Goal: Find specific page/section: Find specific page/section

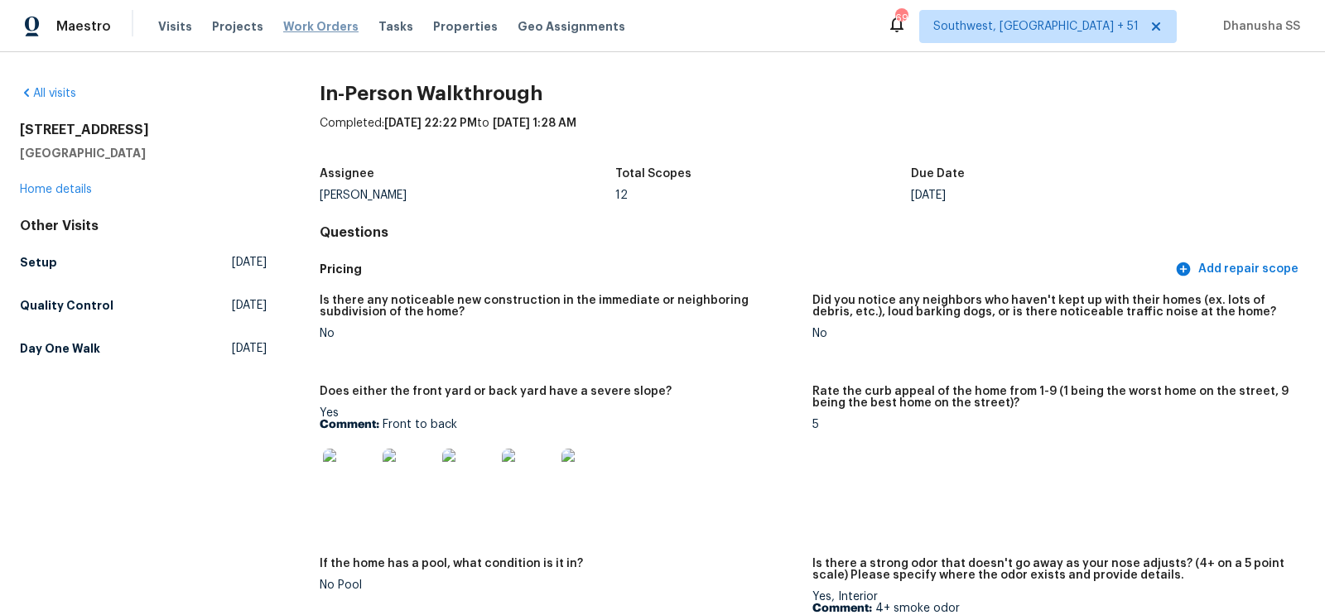
click at [301, 27] on span "Work Orders" at bounding box center [320, 26] width 75 height 17
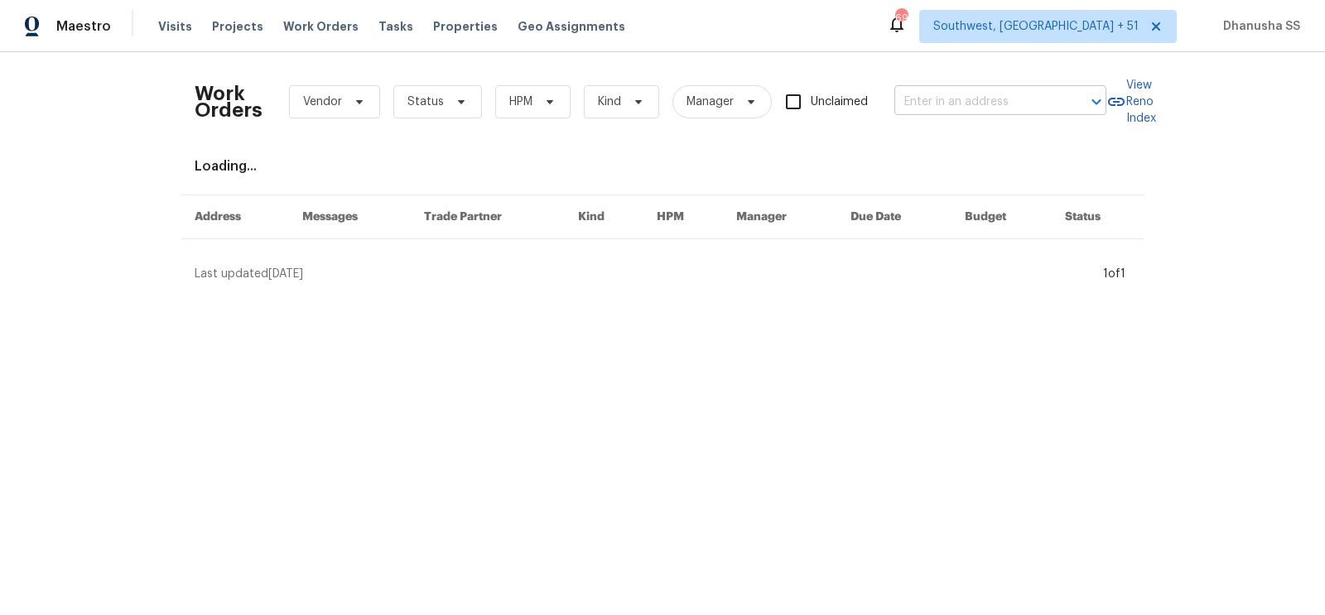
click at [943, 102] on input "text" at bounding box center [977, 102] width 166 height 26
paste input "[STREET_ADDRESS]"
type input "[STREET_ADDRESS]"
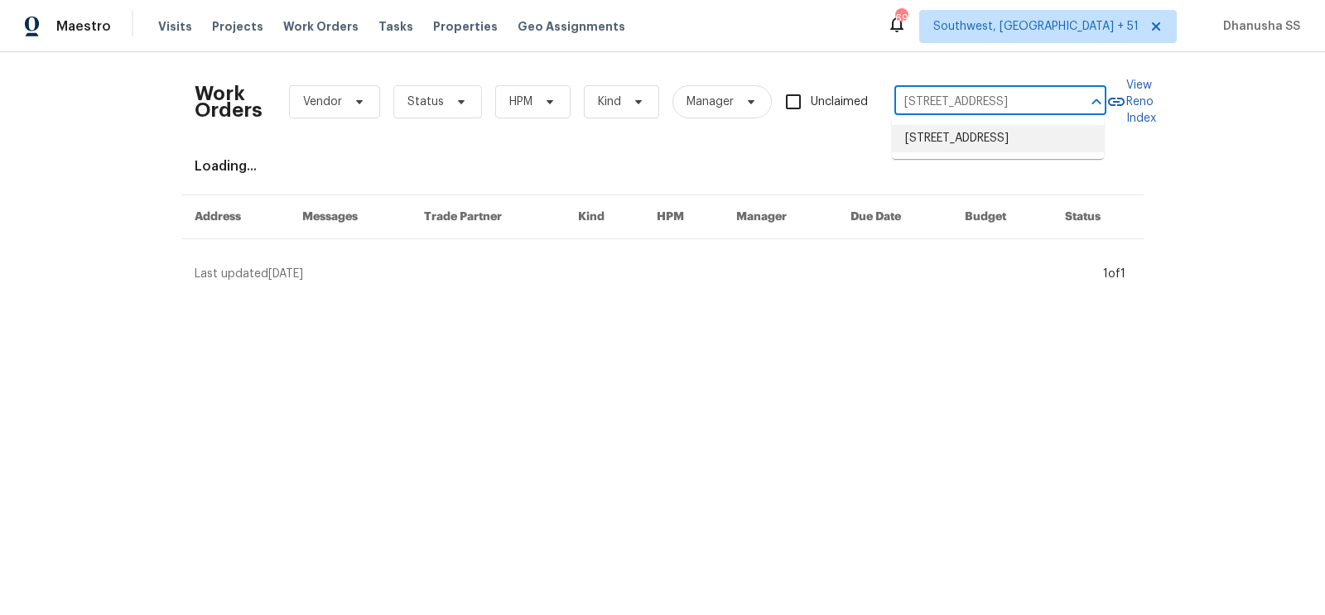
click at [942, 136] on li "[STREET_ADDRESS]" at bounding box center [998, 138] width 212 height 27
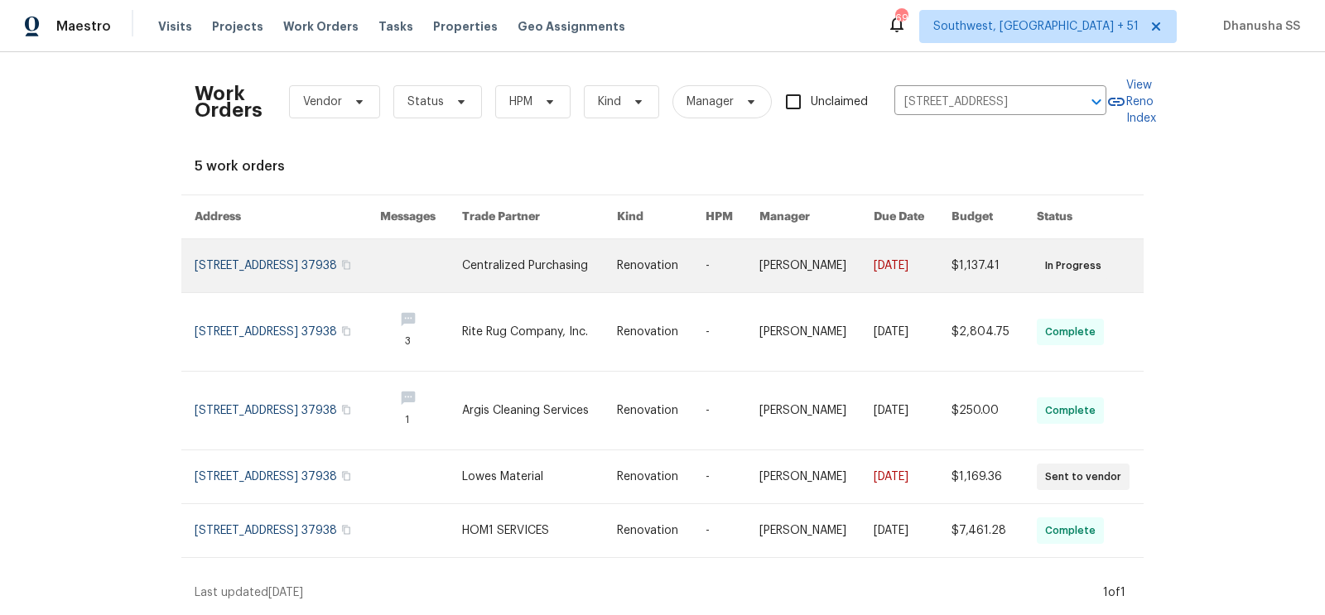
click at [683, 247] on link at bounding box center [661, 265] width 89 height 53
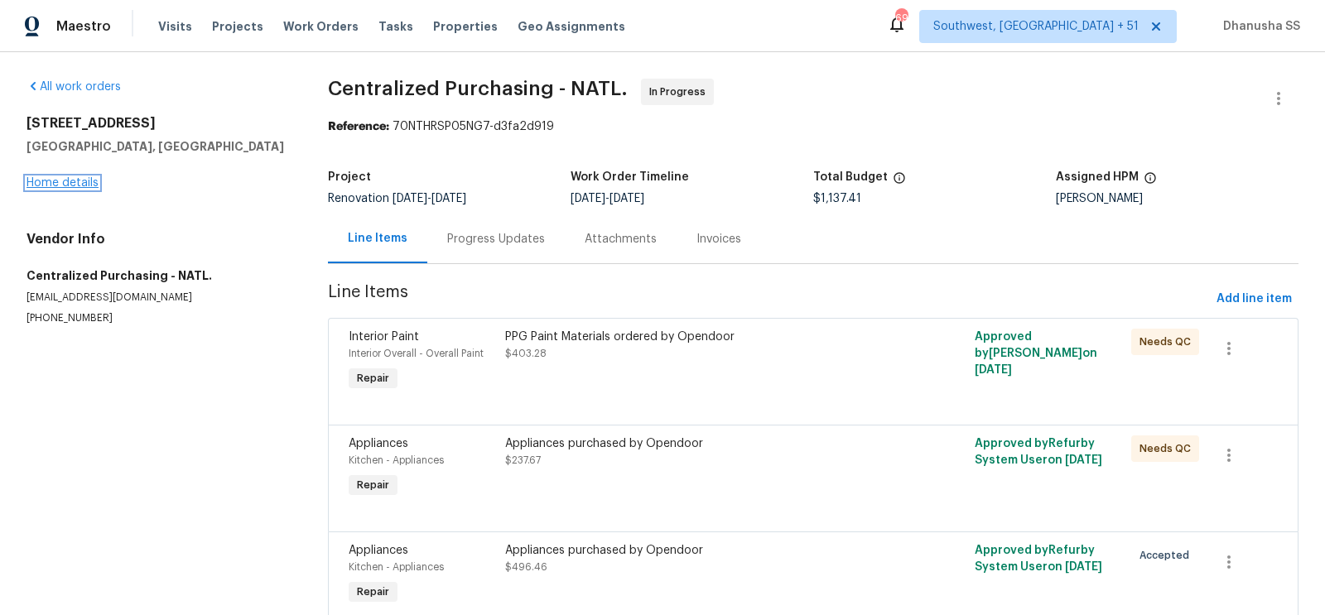
click at [58, 181] on link "Home details" at bounding box center [63, 183] width 72 height 12
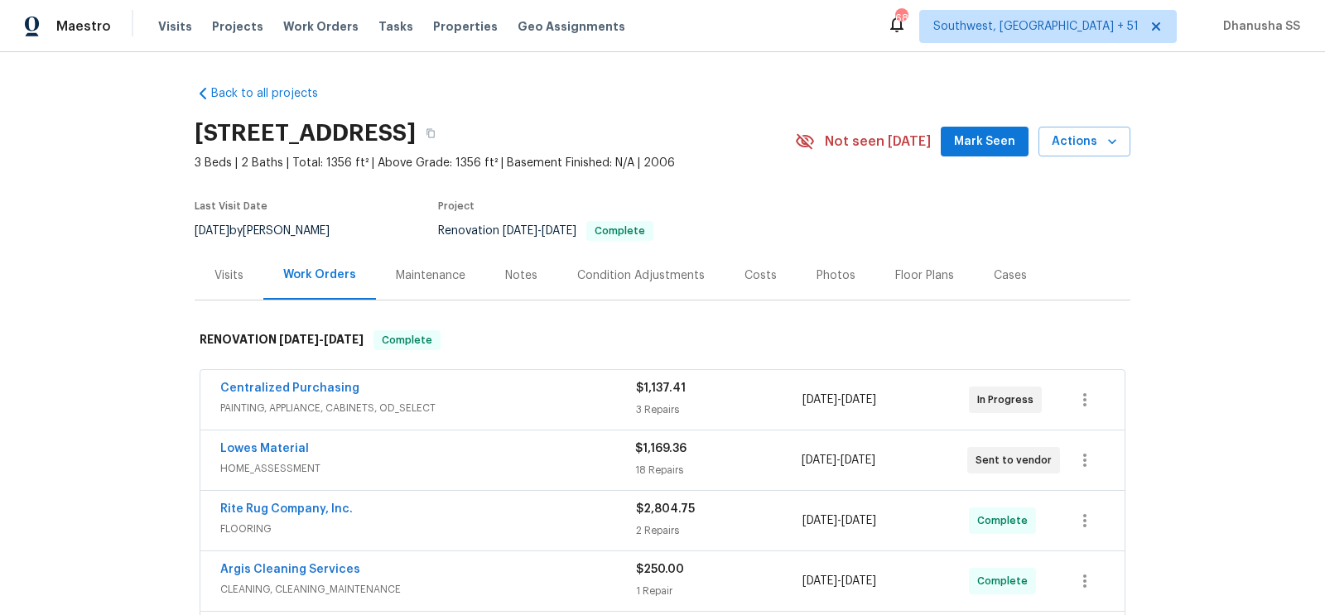
click at [241, 274] on div "Visits" at bounding box center [229, 276] width 29 height 17
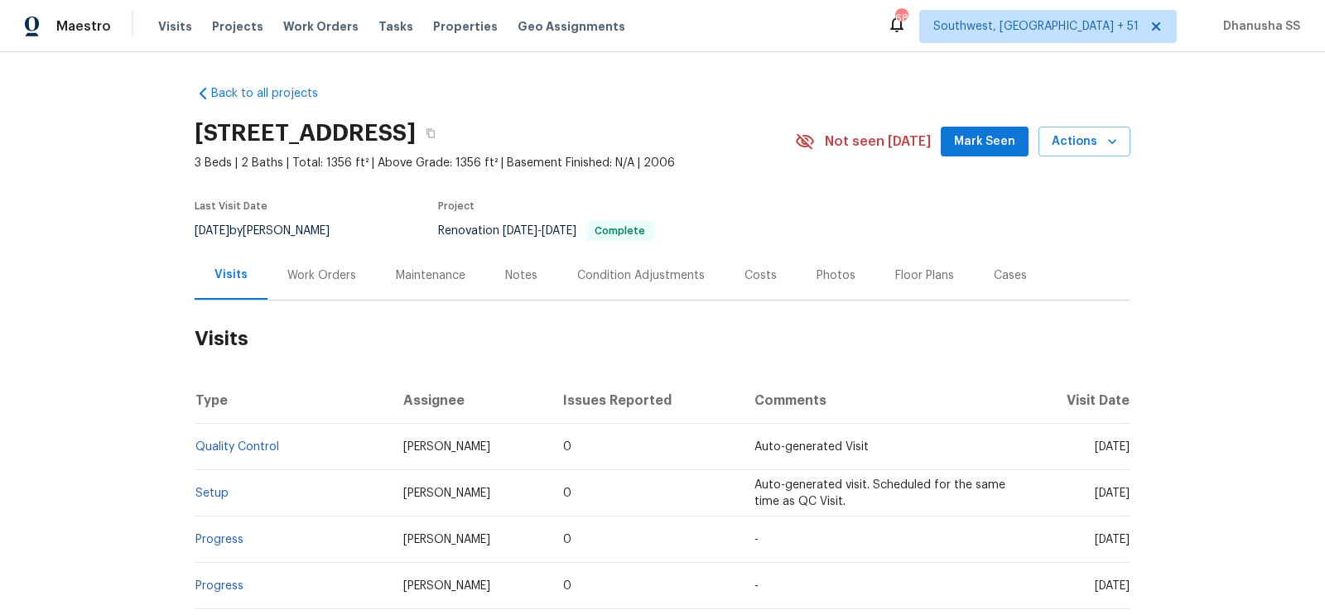
scroll to position [199, 0]
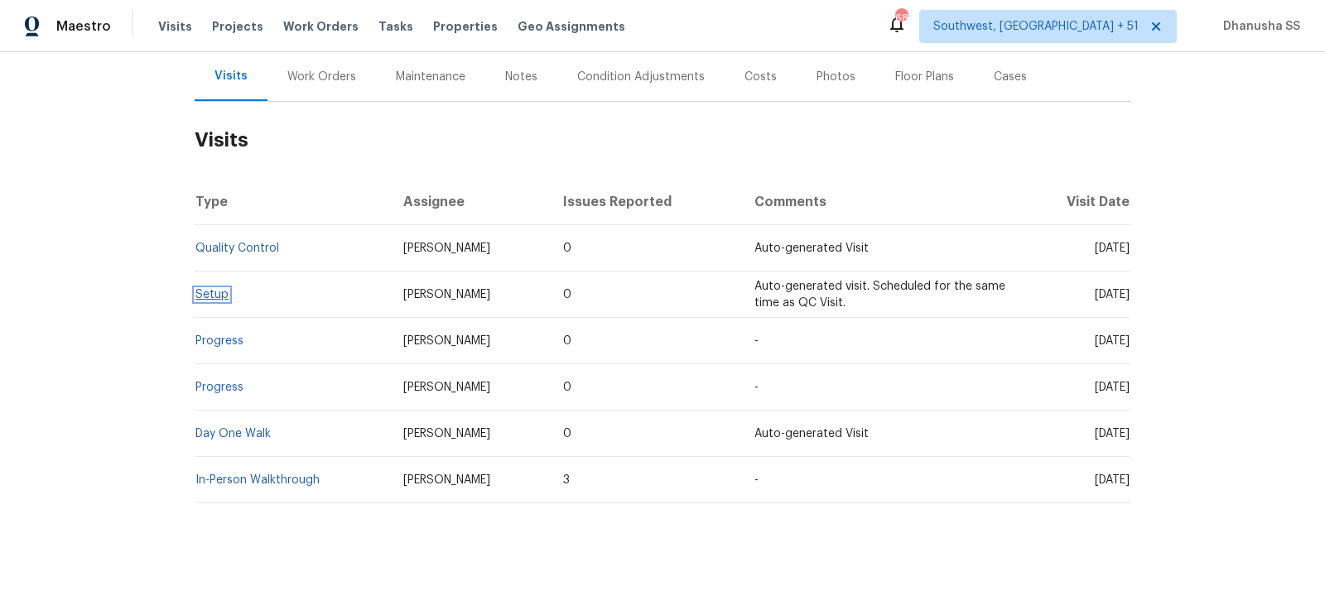
click at [210, 300] on link "Setup" at bounding box center [211, 295] width 33 height 12
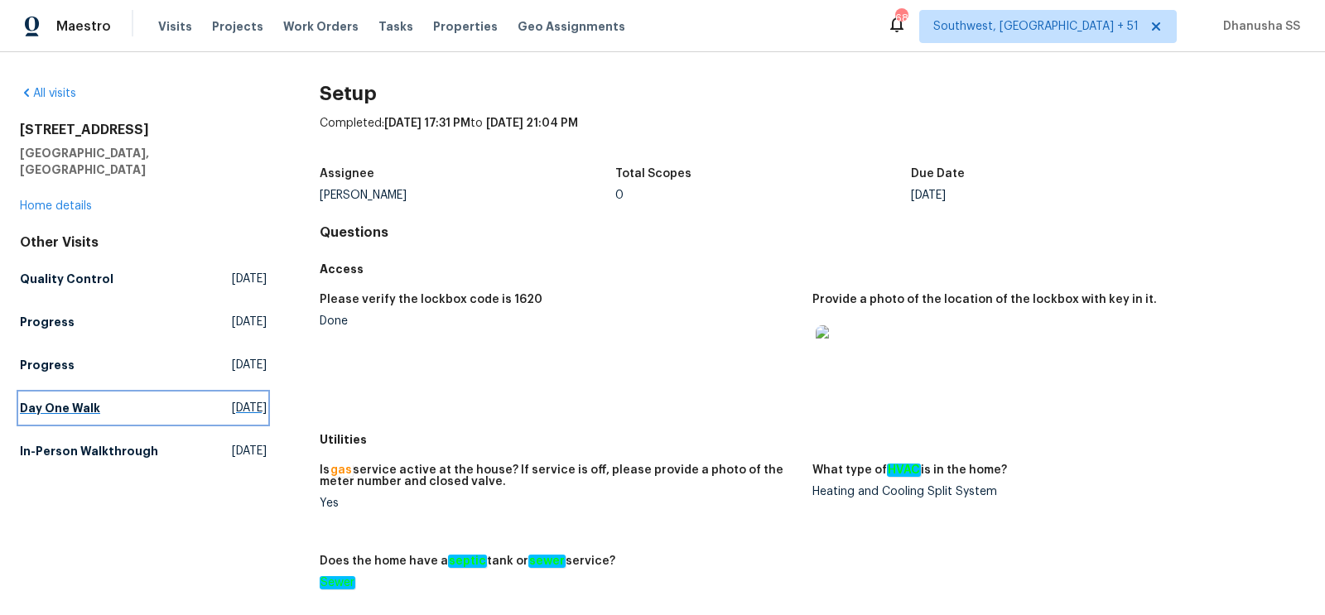
click at [103, 393] on link "Day One Walk [DATE]" at bounding box center [143, 408] width 247 height 30
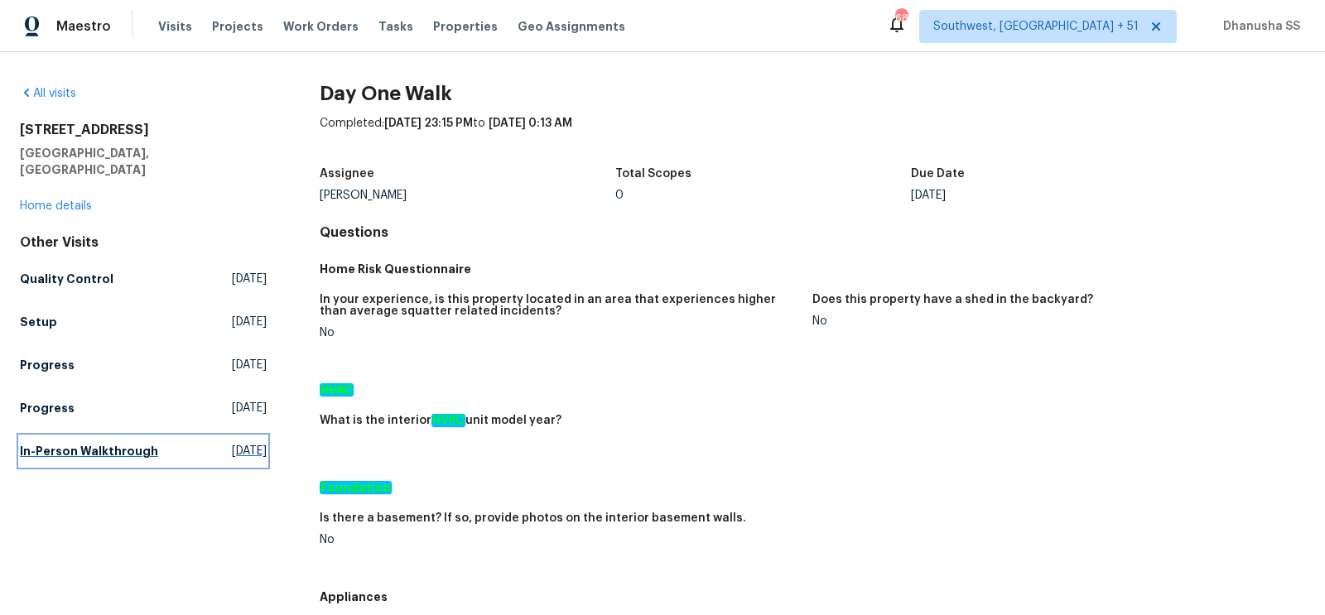
click at [133, 443] on h5 "In-Person Walkthrough" at bounding box center [89, 451] width 138 height 17
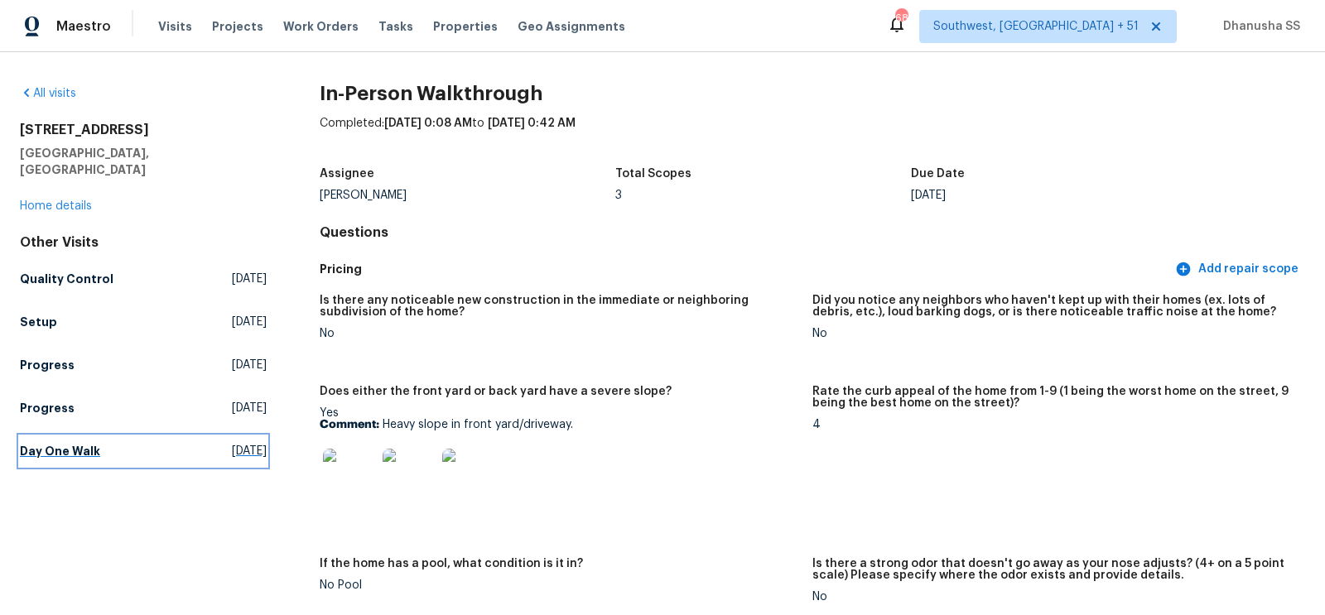
click at [130, 436] on link "Day One Walk [DATE]" at bounding box center [143, 451] width 247 height 30
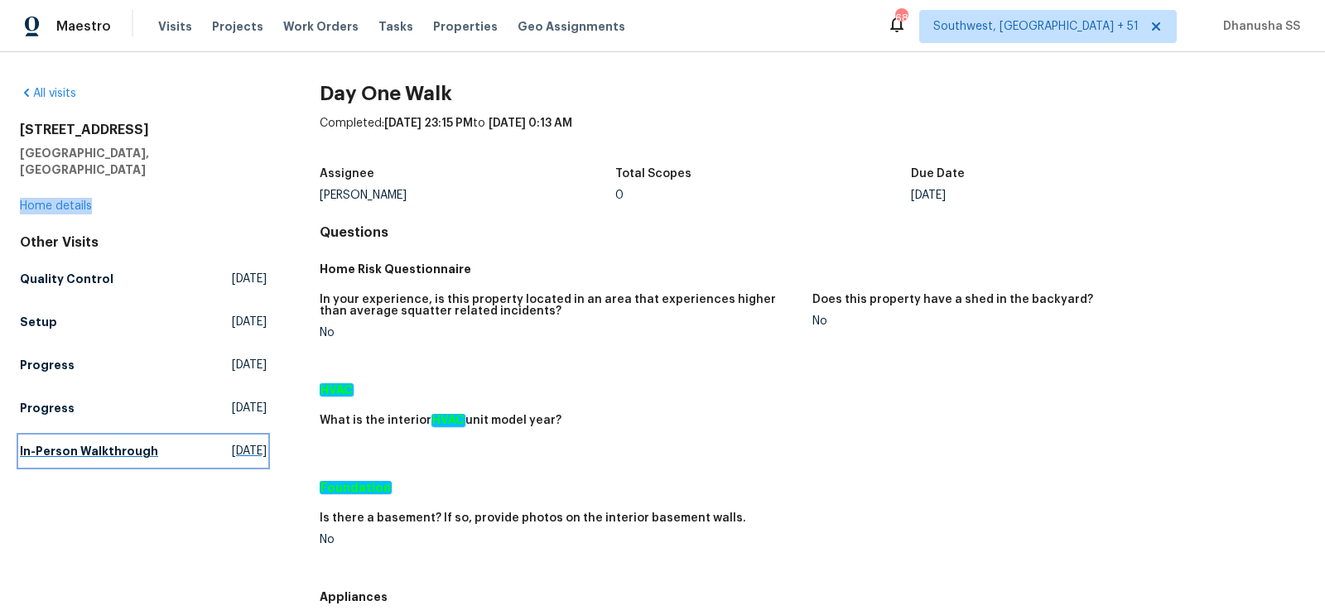
click at [158, 436] on link "In-Person Walkthrough [DATE]" at bounding box center [143, 451] width 247 height 30
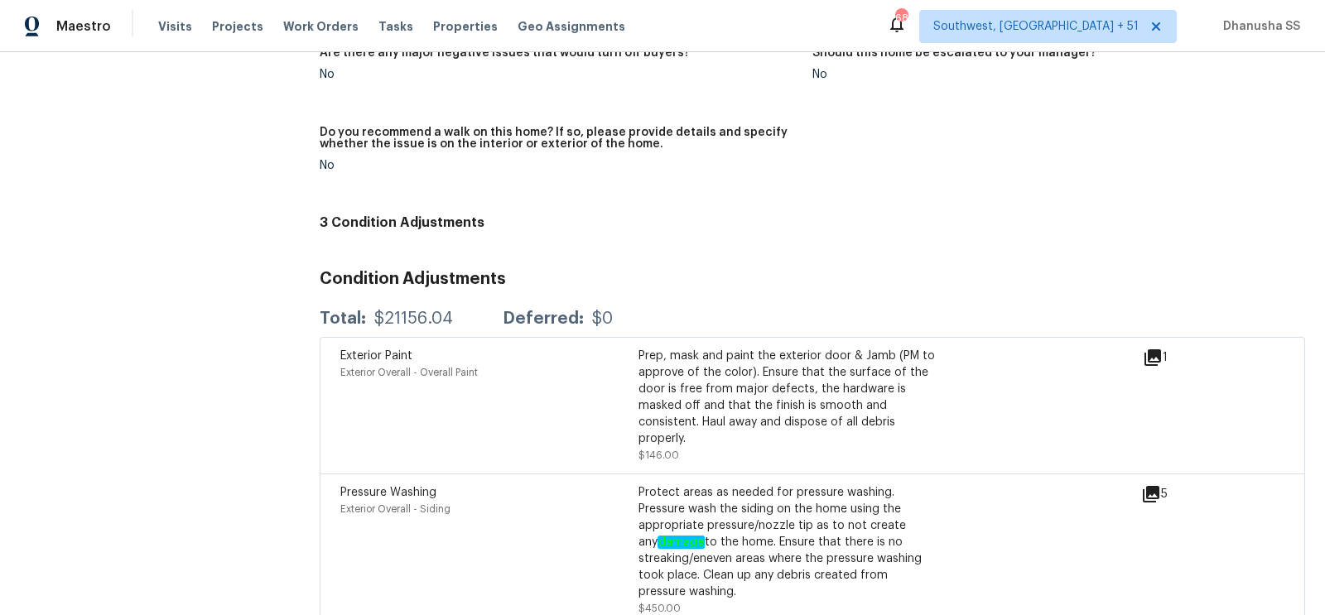
scroll to position [3850, 0]
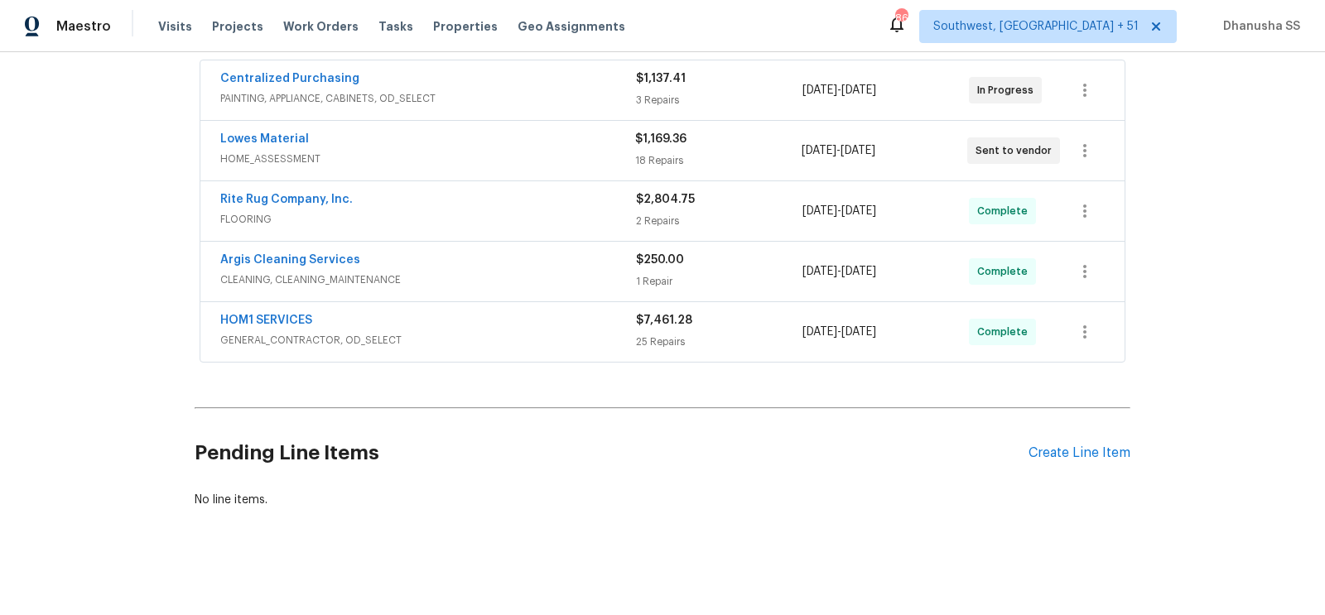
click at [532, 324] on div "HOM1 SERVICES" at bounding box center [428, 322] width 416 height 20
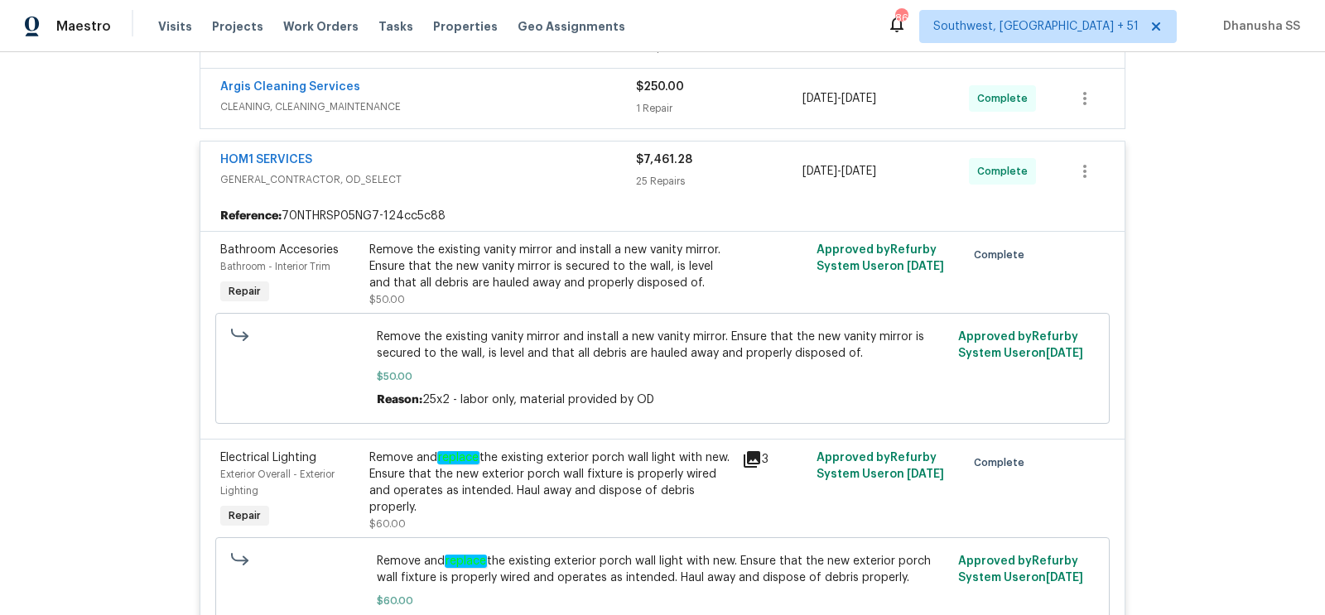
scroll to position [419, 0]
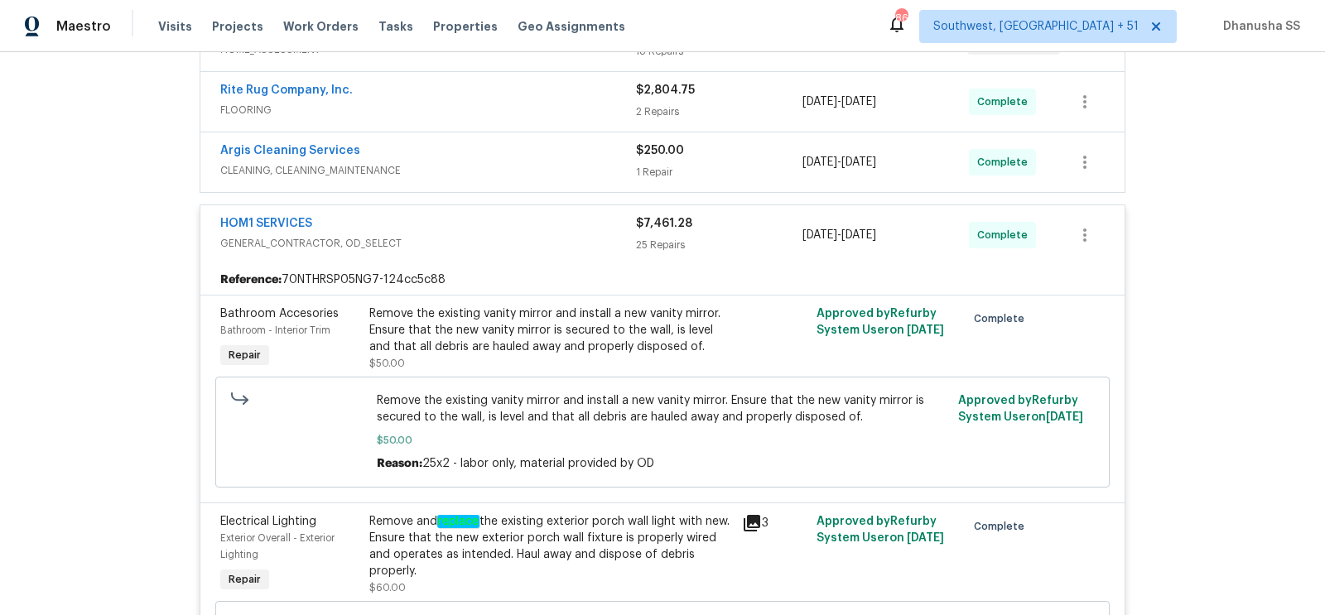
click at [579, 162] on span "CLEANING, CLEANING_MAINTENANCE" at bounding box center [428, 170] width 416 height 17
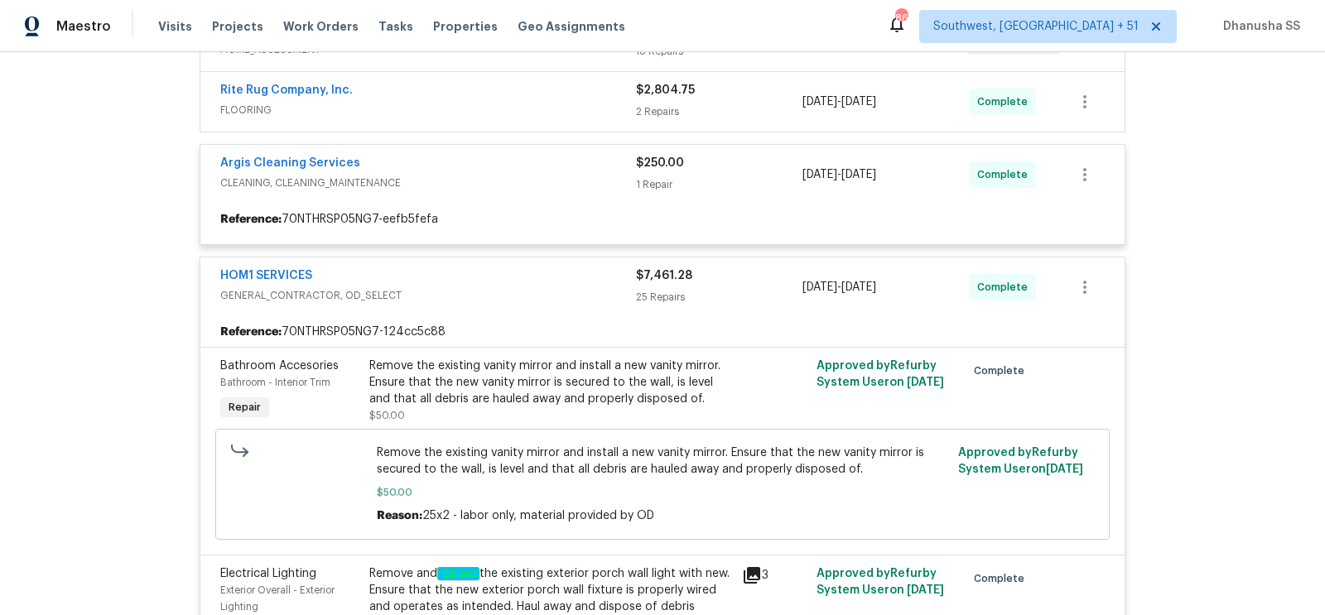
scroll to position [375, 0]
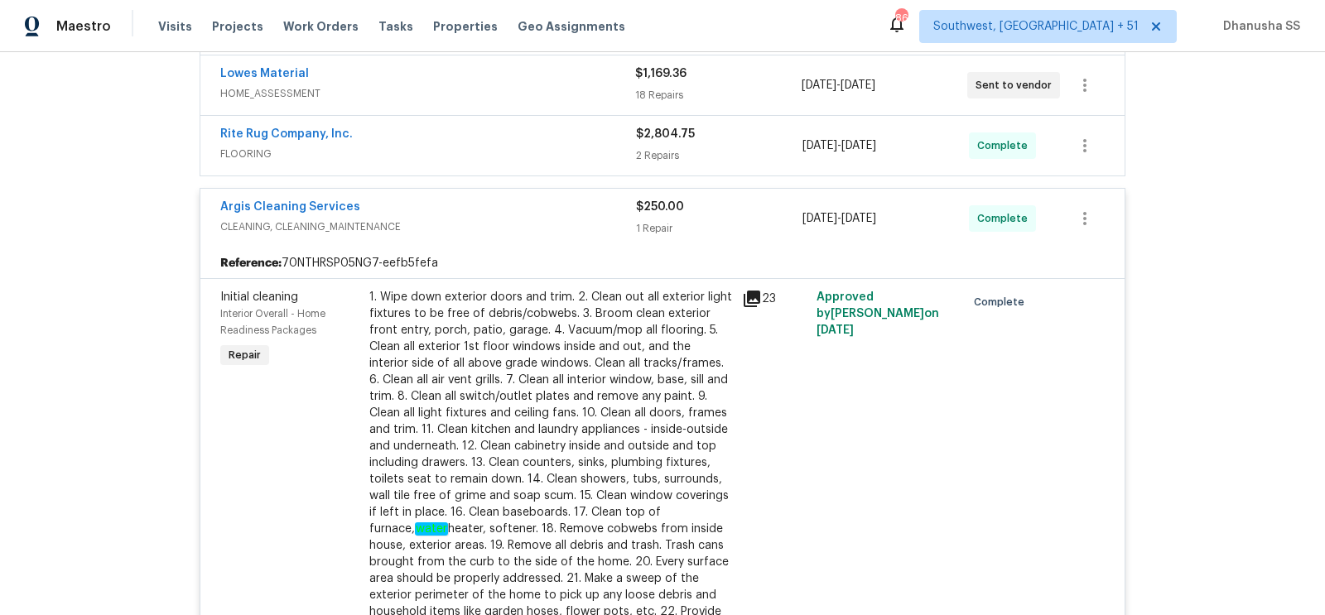
click at [566, 150] on span "FLOORING" at bounding box center [428, 154] width 416 height 17
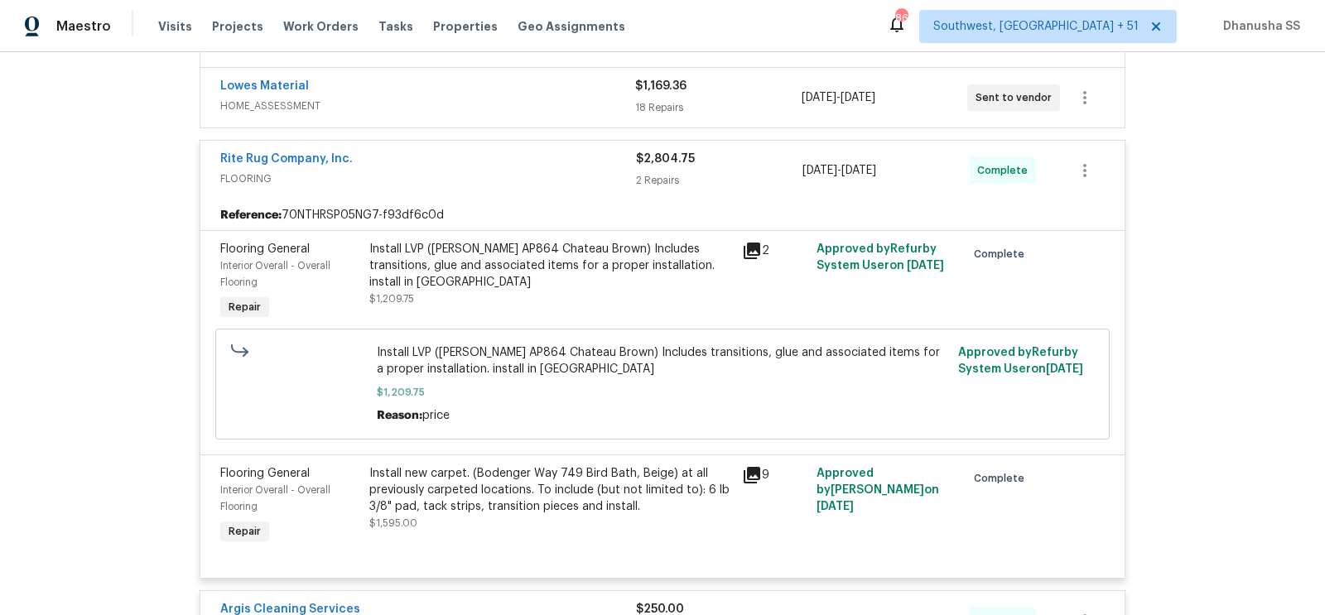
scroll to position [239, 0]
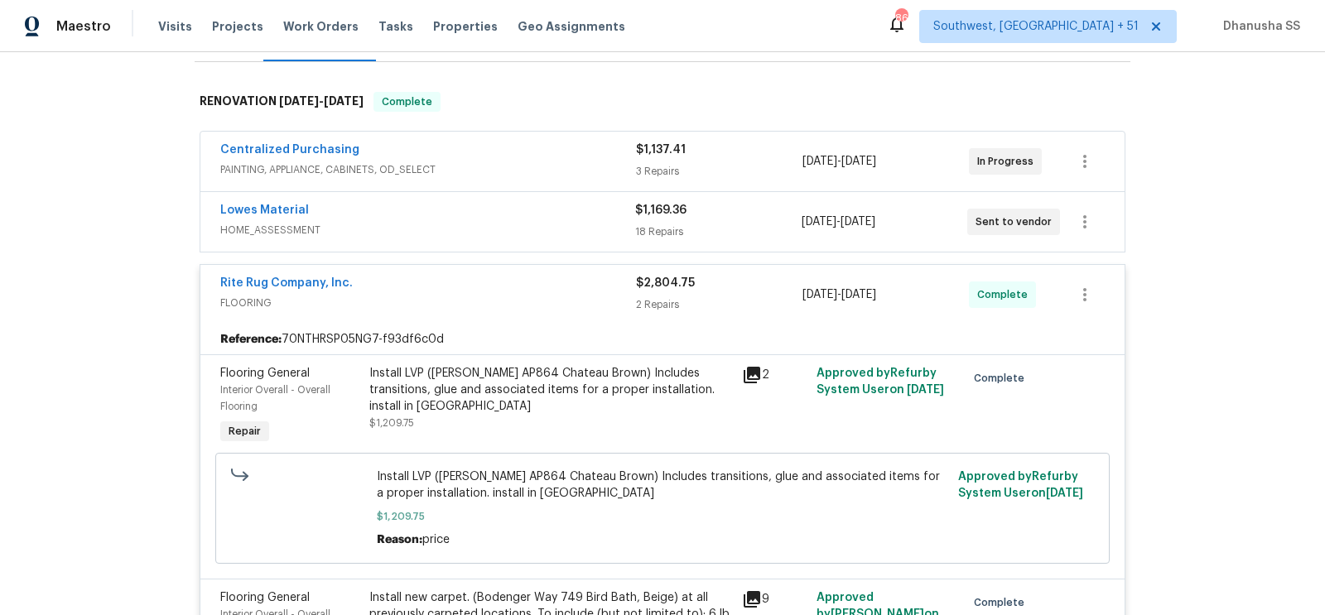
click at [563, 227] on span "HOME_ASSESSMENT" at bounding box center [427, 230] width 415 height 17
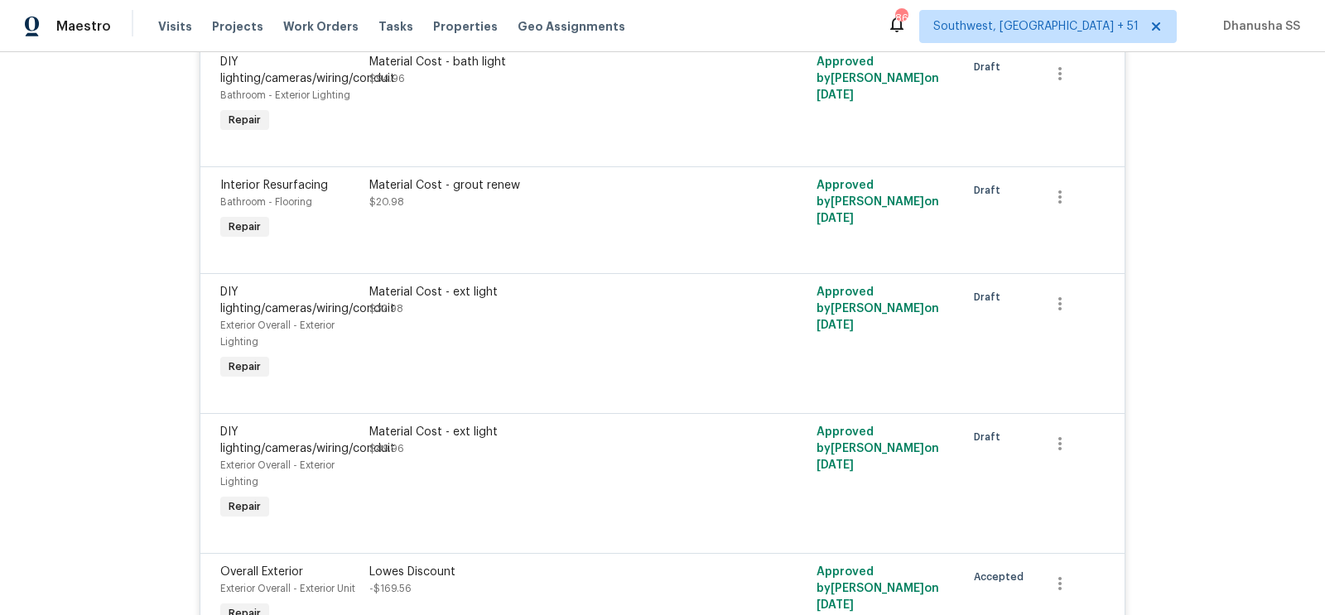
scroll to position [933, 0]
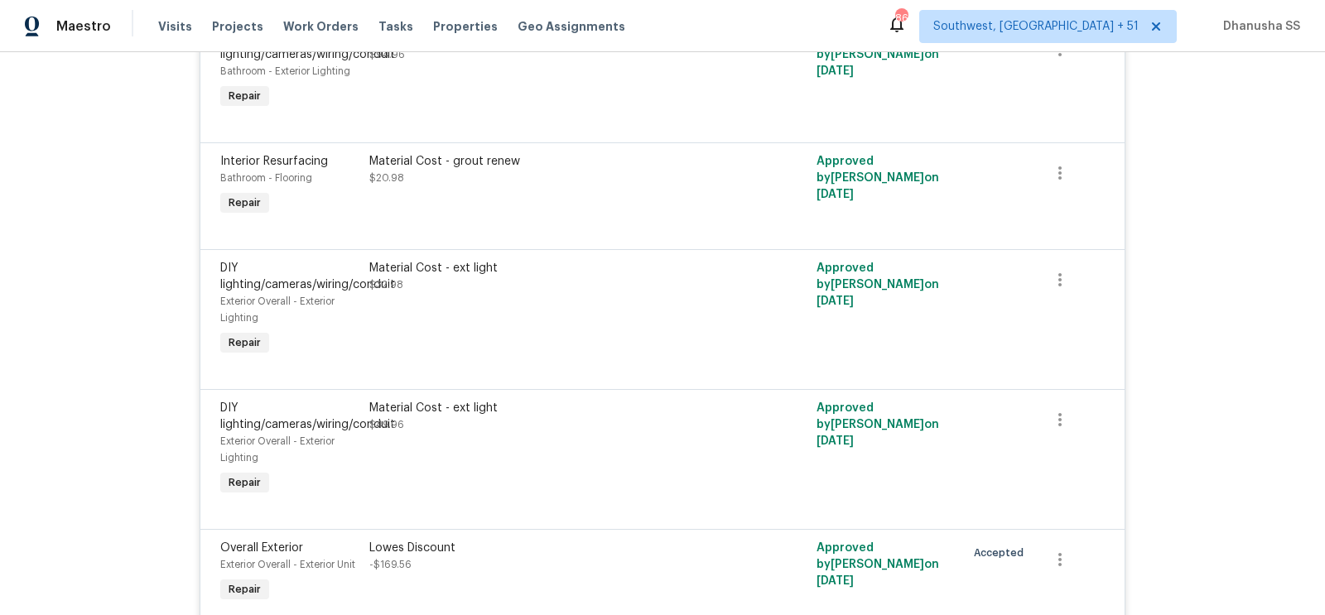
click at [533, 331] on div "Material Cost - ext light $32.98" at bounding box center [550, 309] width 373 height 109
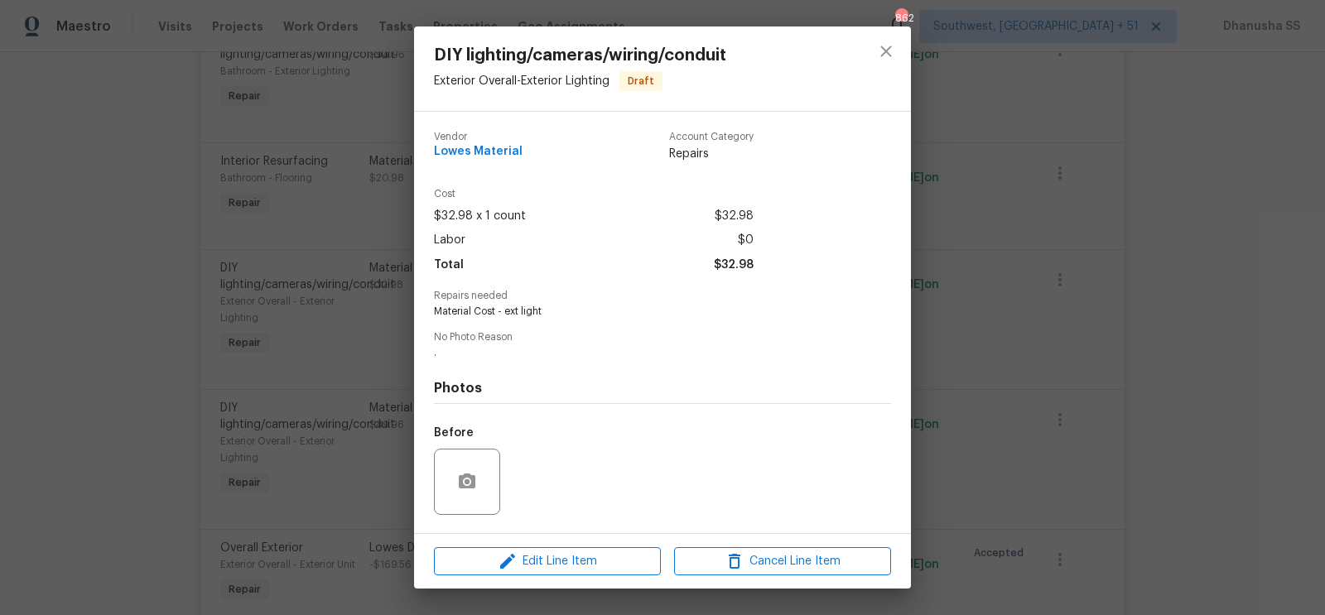
click at [865, 67] on div at bounding box center [886, 69] width 50 height 84
click at [883, 57] on icon "close" at bounding box center [886, 51] width 20 height 20
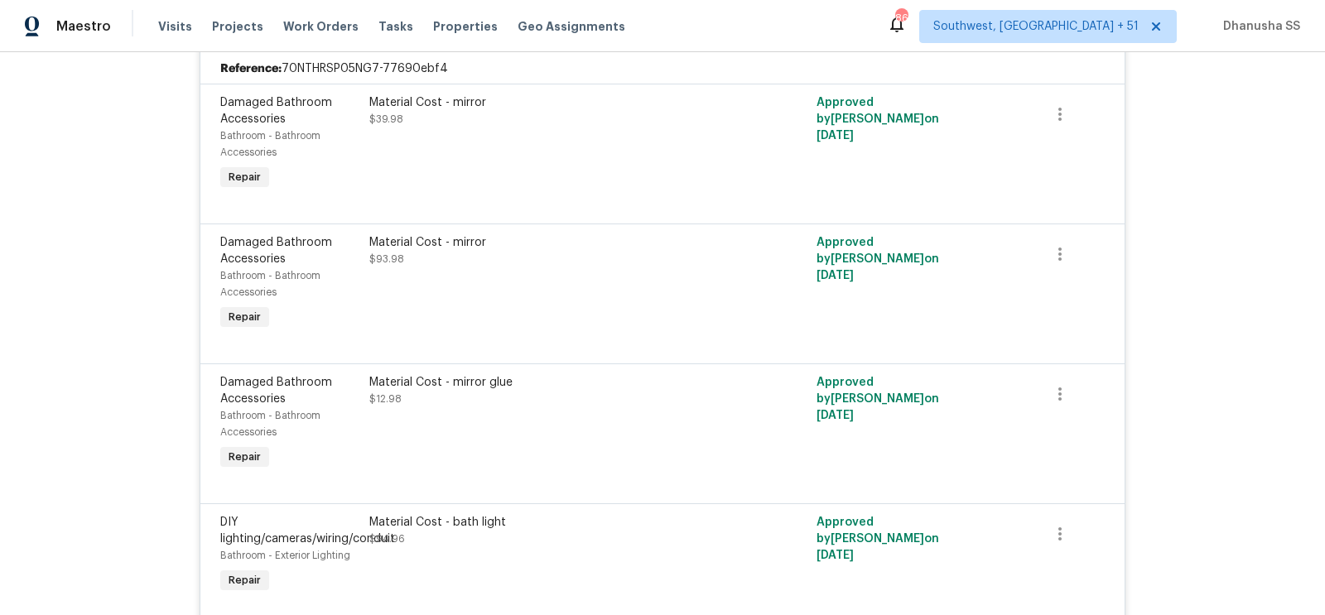
scroll to position [117, 0]
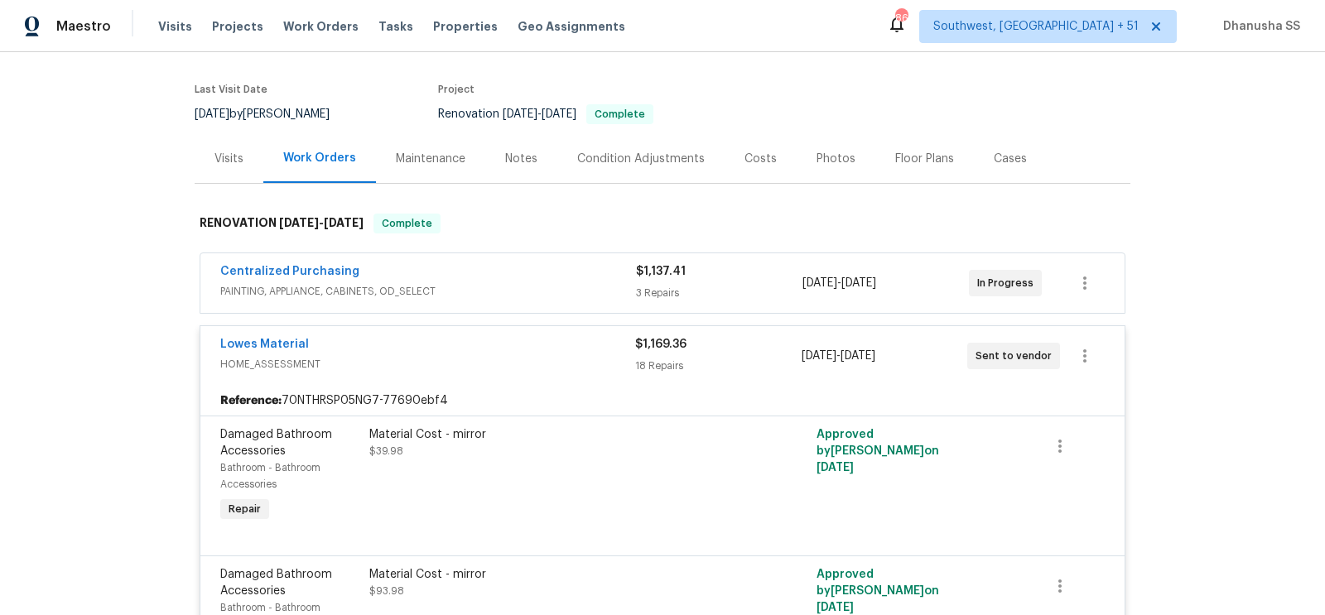
click at [545, 292] on span "PAINTING, APPLIANCE, CABINETS, OD_SELECT" at bounding box center [428, 291] width 416 height 17
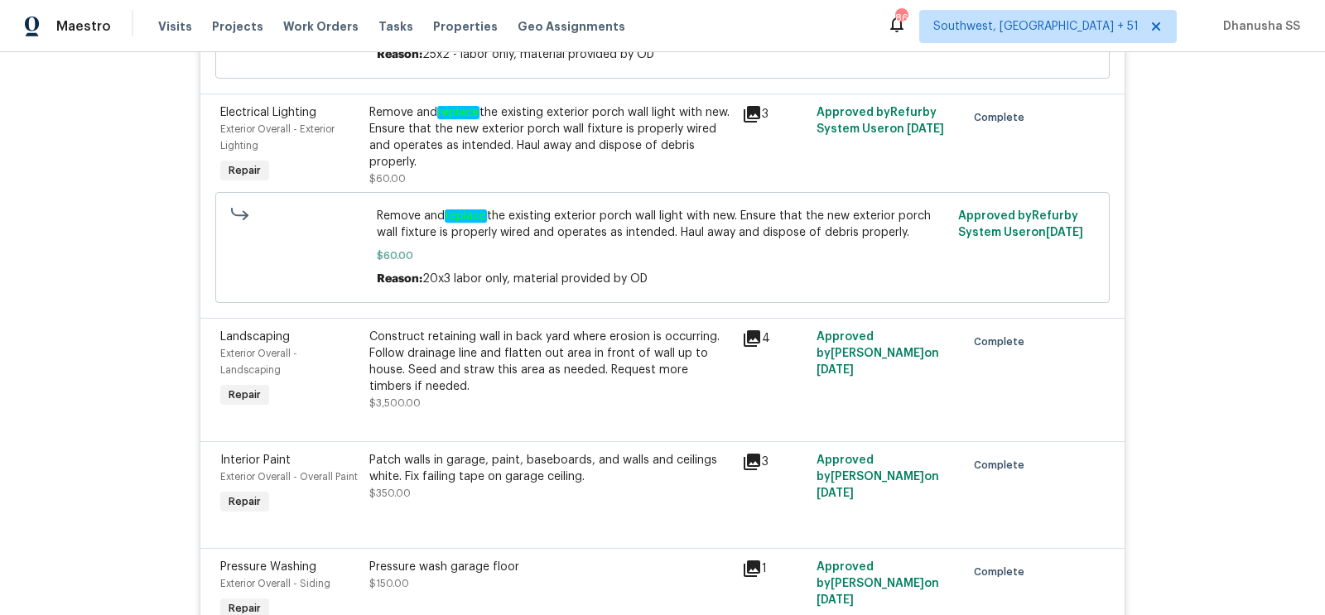
scroll to position [4761, 0]
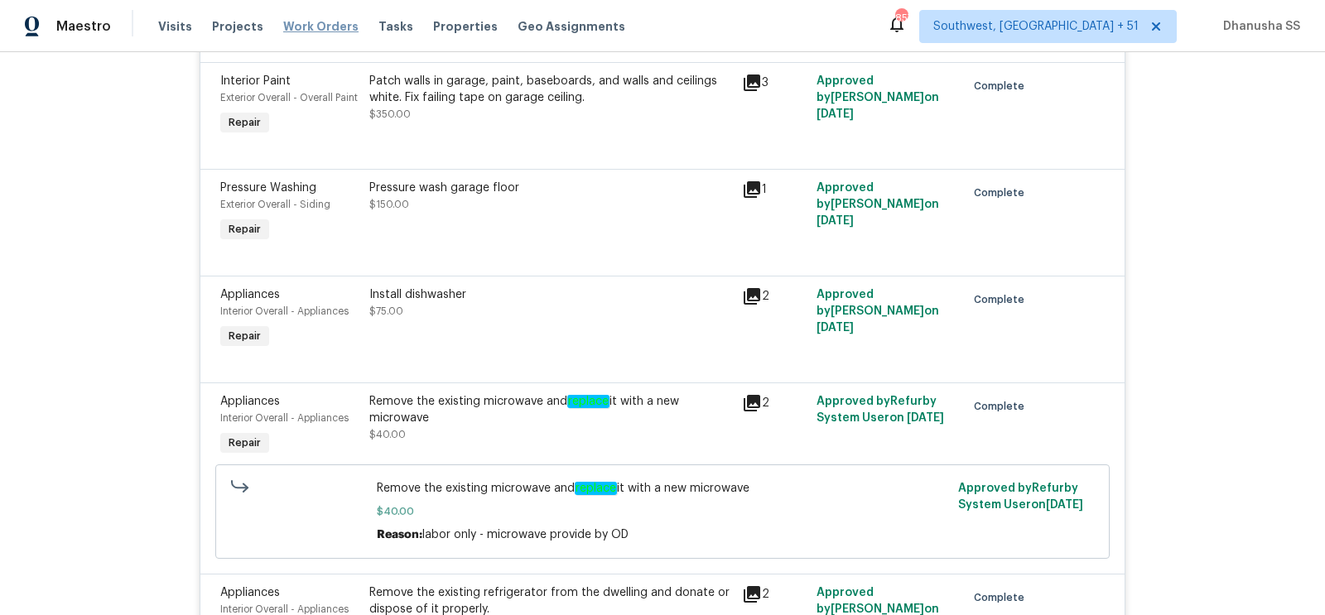
click at [325, 31] on span "Work Orders" at bounding box center [320, 26] width 75 height 17
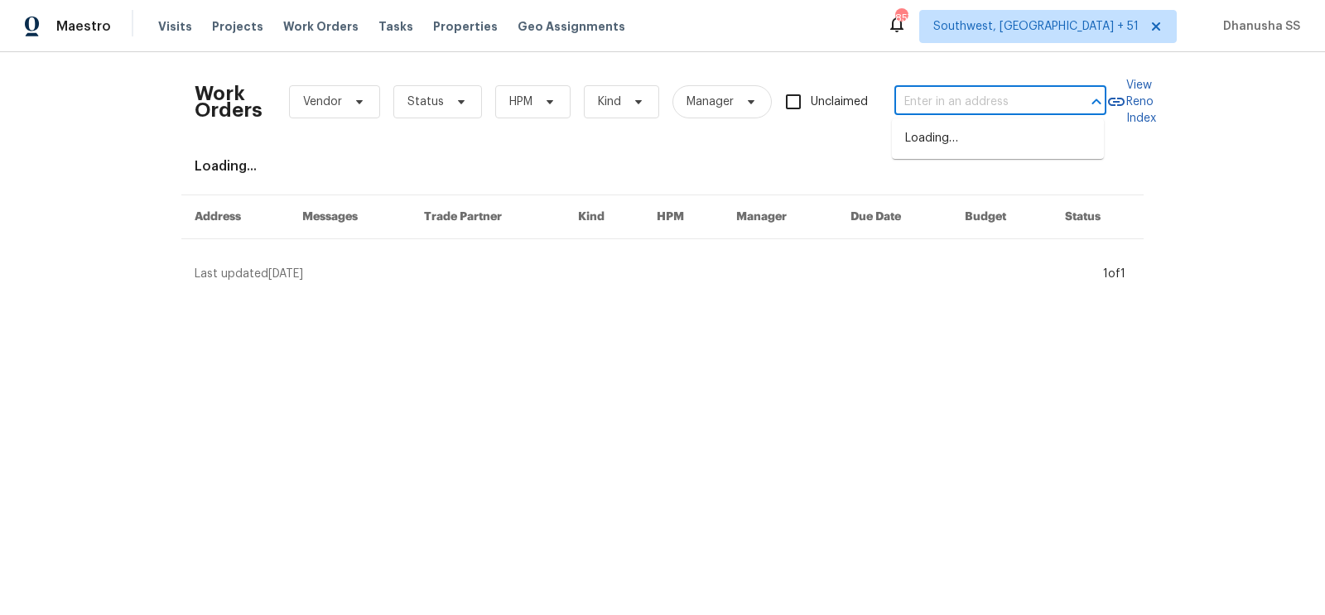
click at [970, 100] on input "text" at bounding box center [977, 102] width 166 height 26
paste input "591 Fox Run Pl, Monroe, OH 45050"
type input "591 Fox Run Pl, Monroe, OH 45050"
click at [963, 151] on li "591 Fox Run Pl, Monroe, OH 45050" at bounding box center [998, 138] width 212 height 27
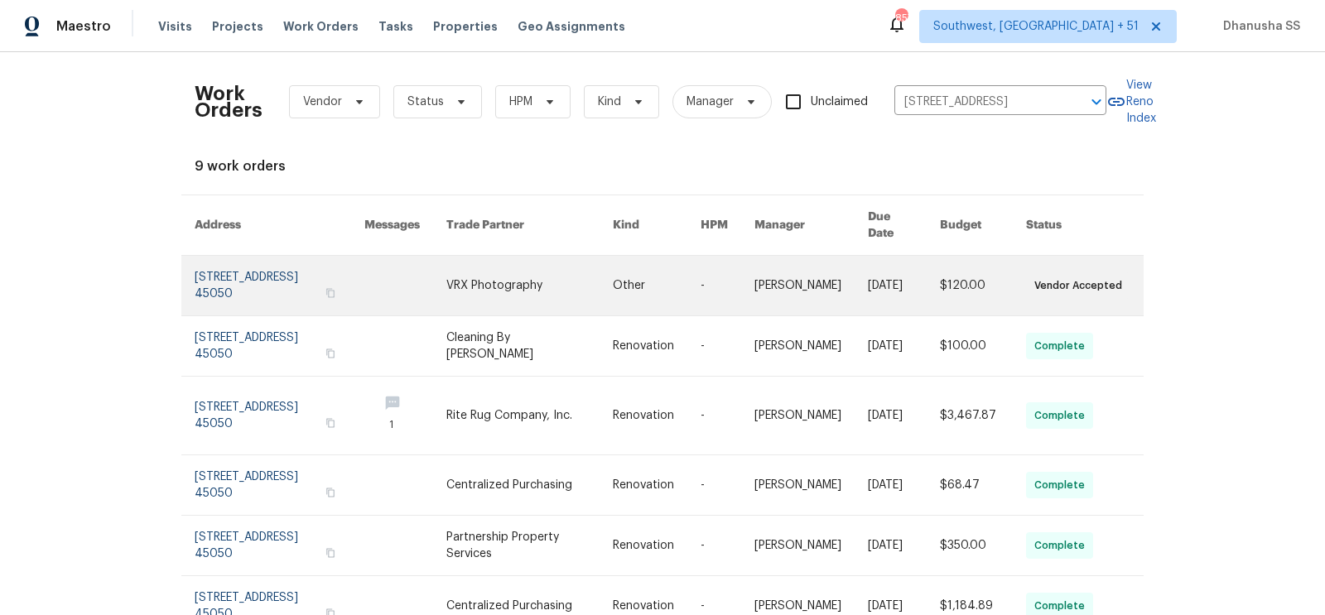
click at [653, 282] on link at bounding box center [657, 286] width 88 height 60
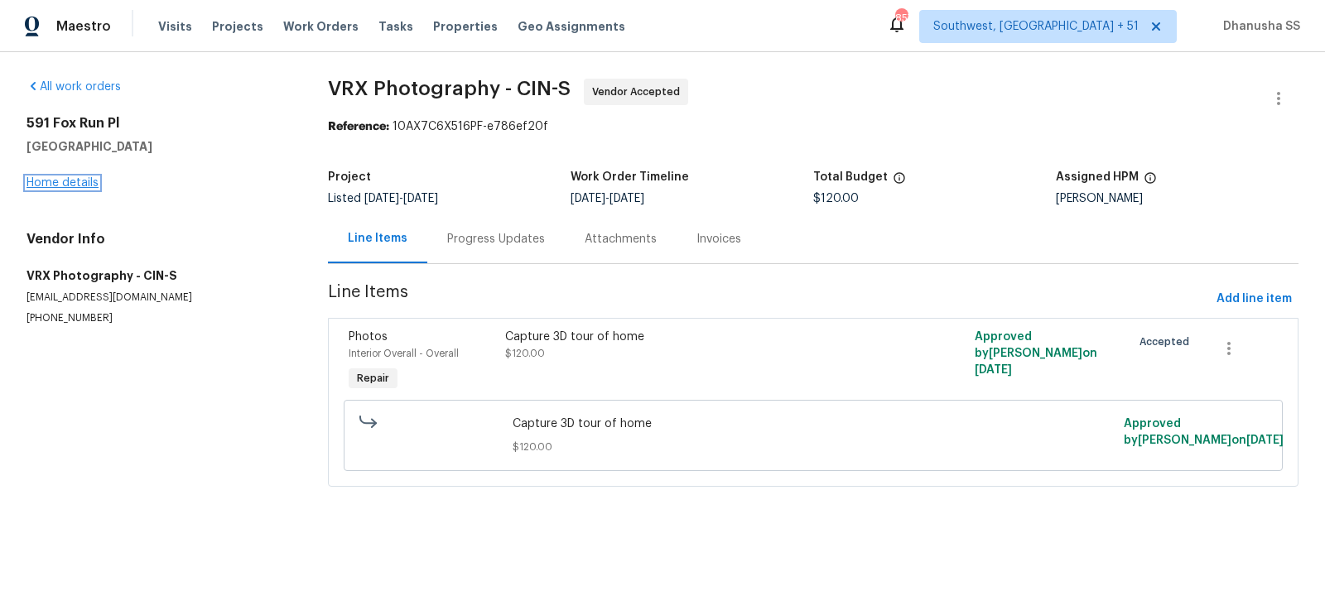
click at [88, 181] on link "Home details" at bounding box center [63, 183] width 72 height 12
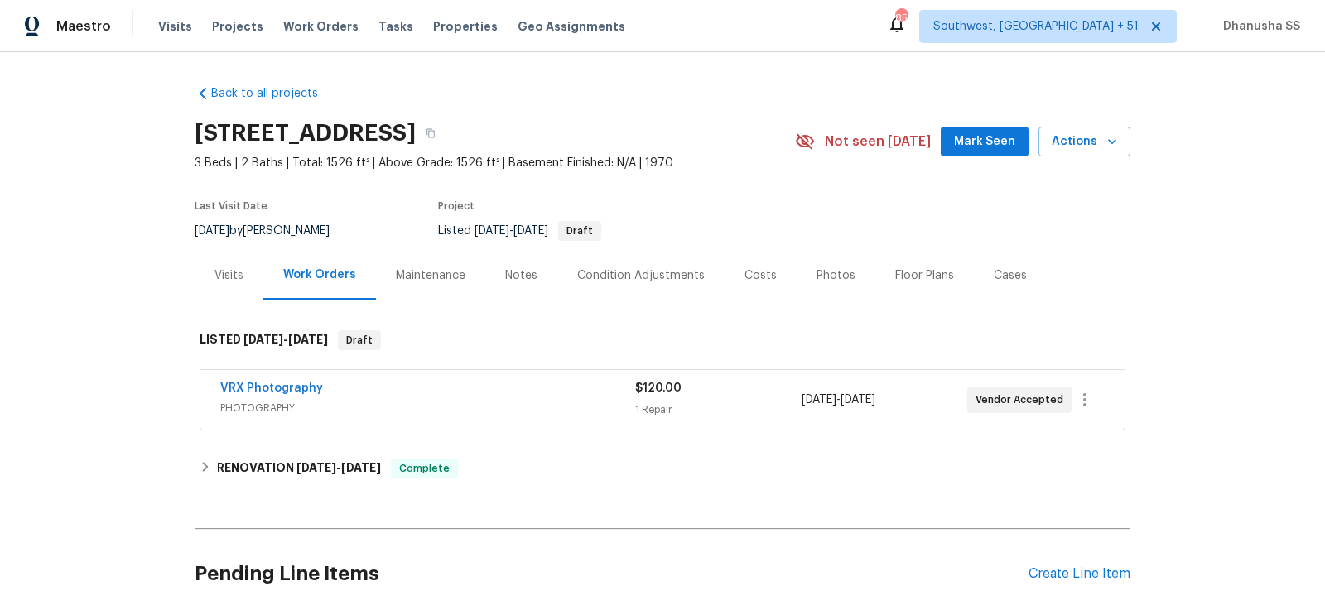
click at [245, 273] on div "Visits" at bounding box center [229, 275] width 69 height 49
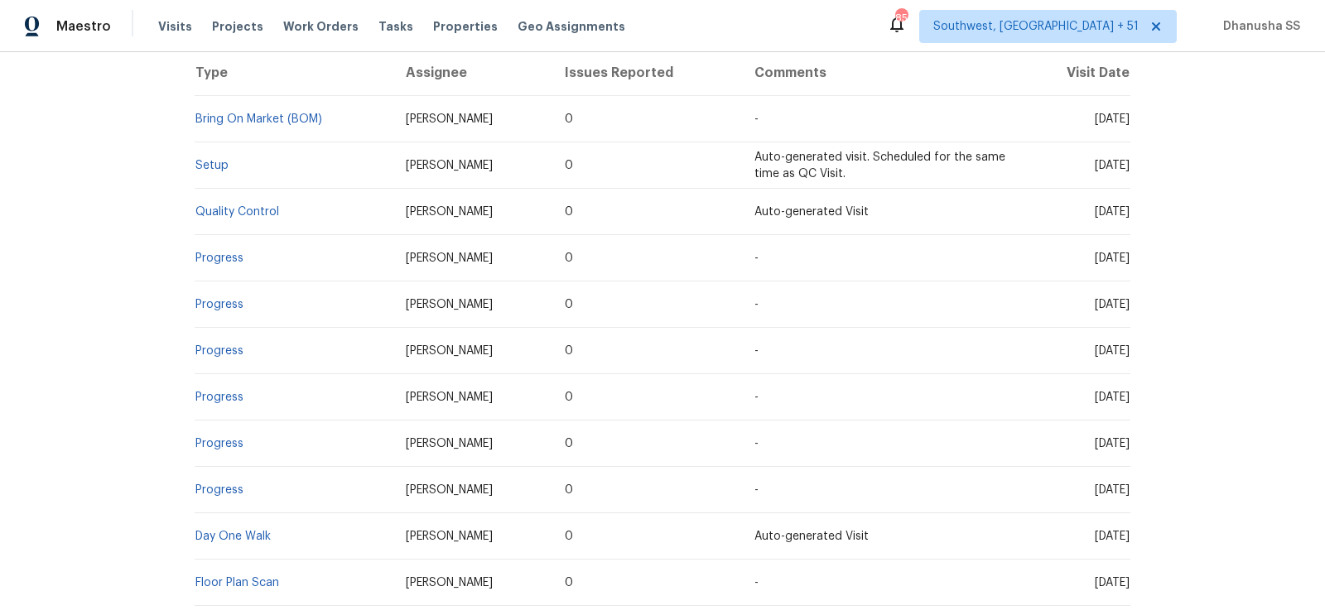
scroll to position [343, 0]
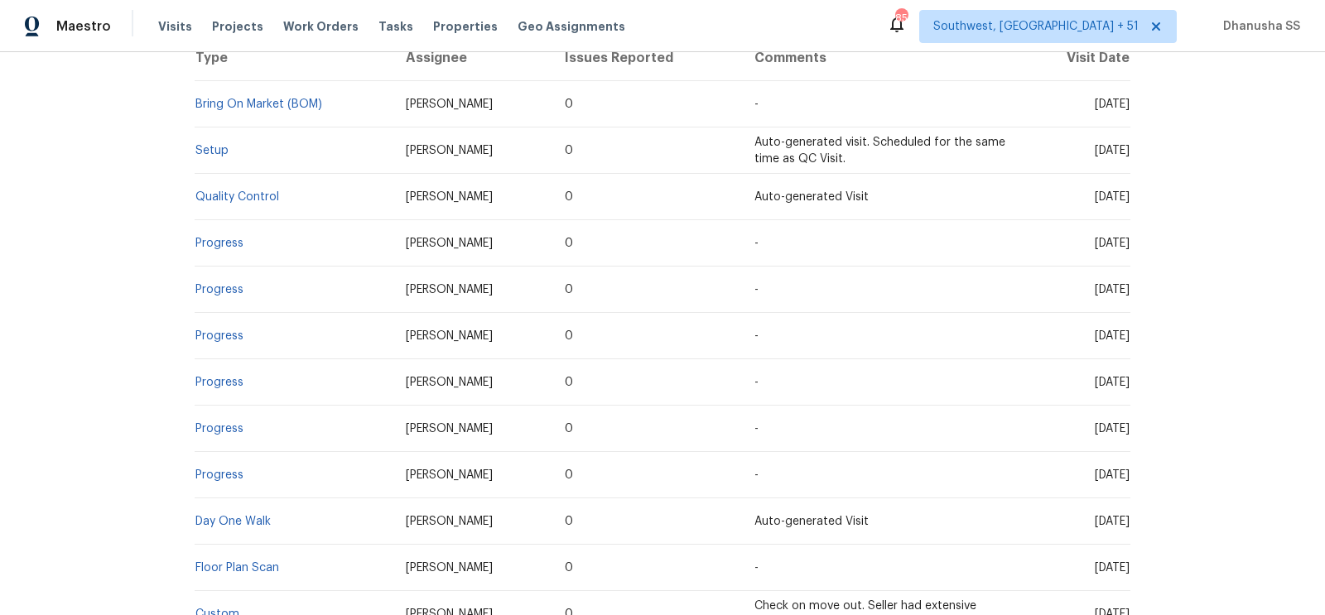
click at [217, 142] on td "Setup" at bounding box center [294, 151] width 198 height 46
click at [217, 152] on link "Setup" at bounding box center [211, 151] width 33 height 12
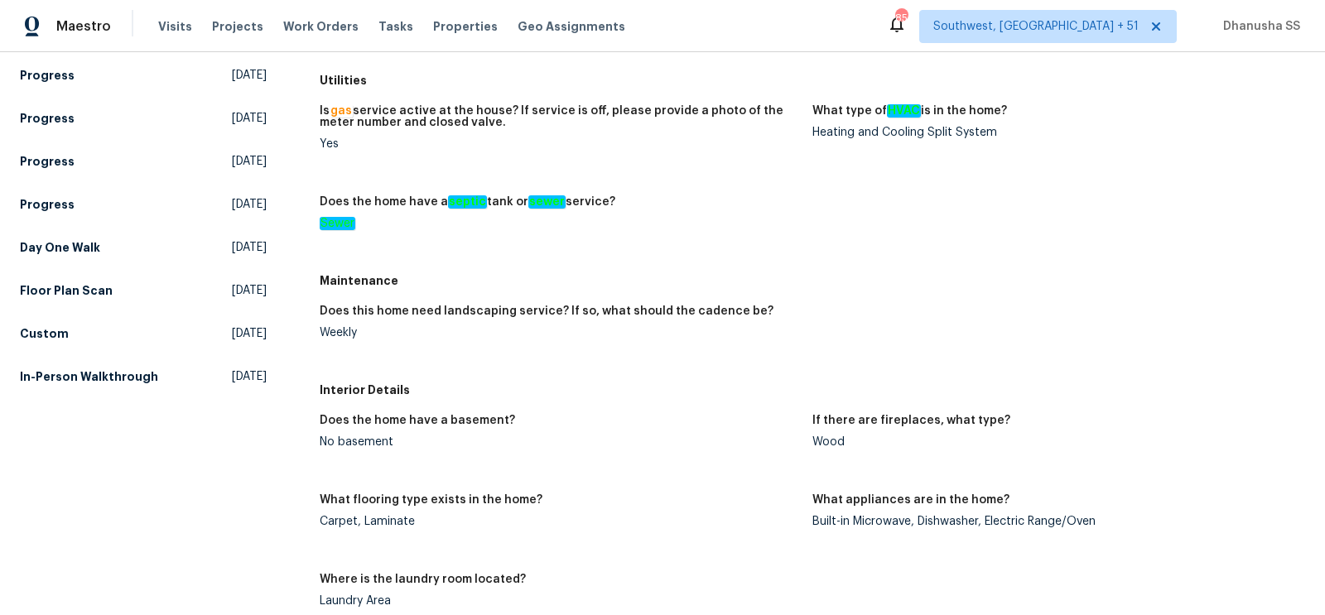
scroll to position [366, 0]
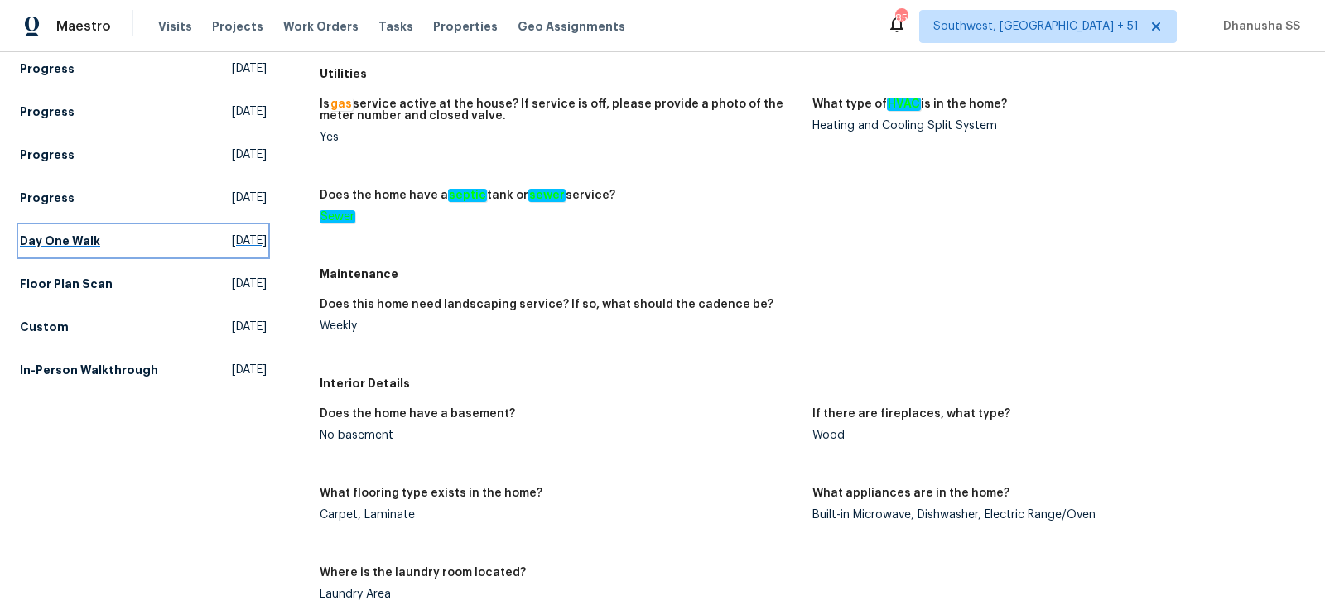
click at [176, 250] on link "Day One Walk Mon, Aug 04 2025" at bounding box center [143, 241] width 247 height 30
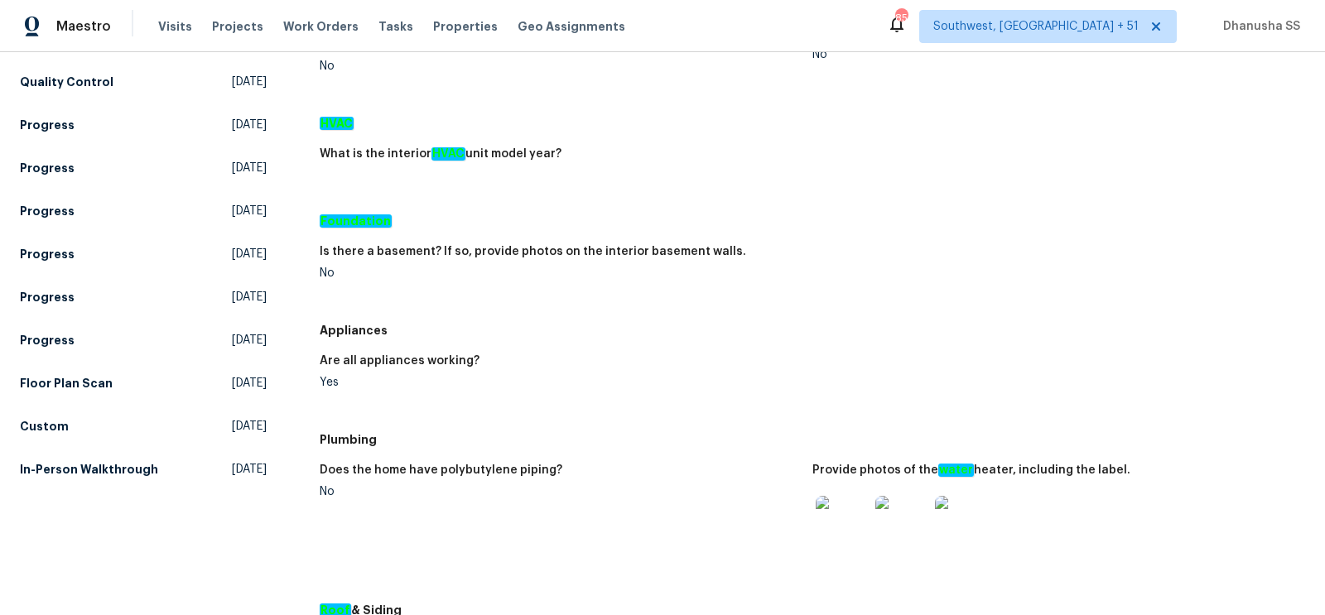
scroll to position [301, 0]
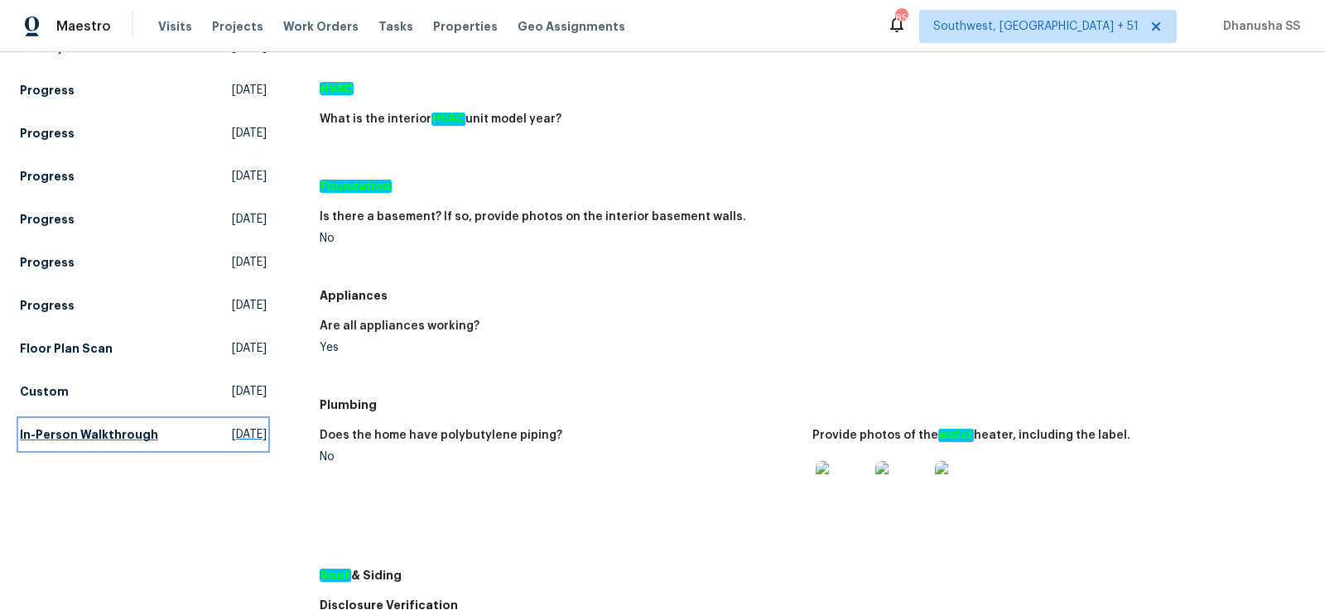
click at [165, 428] on link "In-Person Walkthrough Fri, Jun 27 2025" at bounding box center [143, 435] width 247 height 30
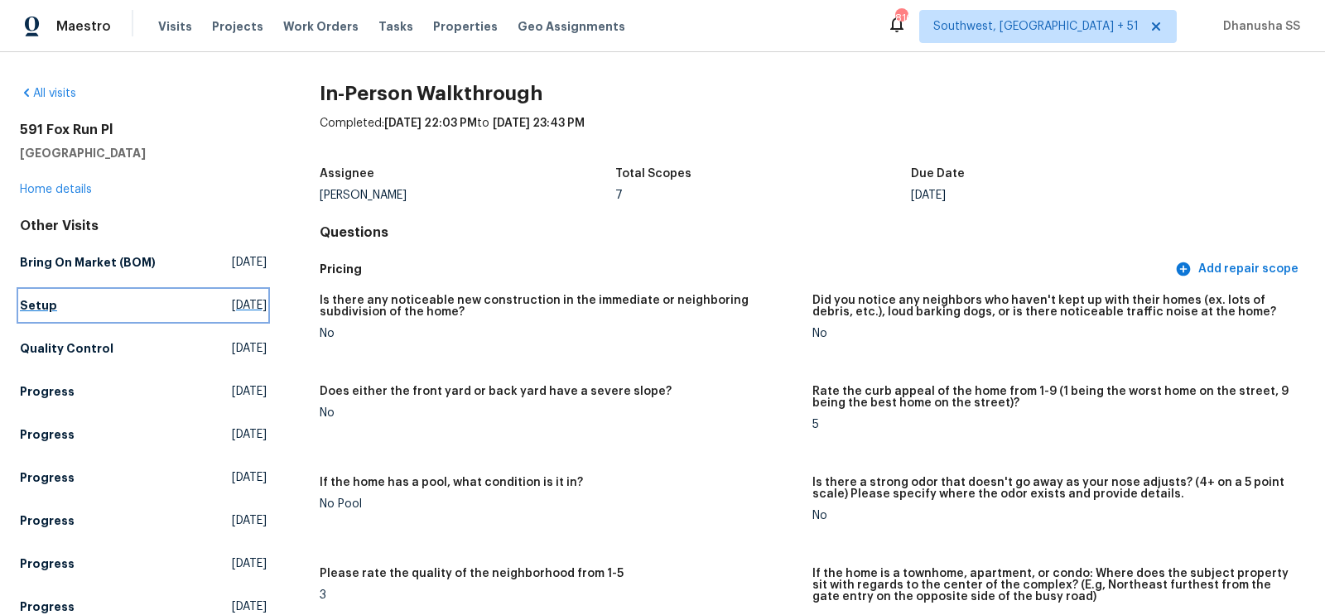
click at [170, 309] on link "Setup Sat, Aug 23 2025" at bounding box center [143, 306] width 247 height 30
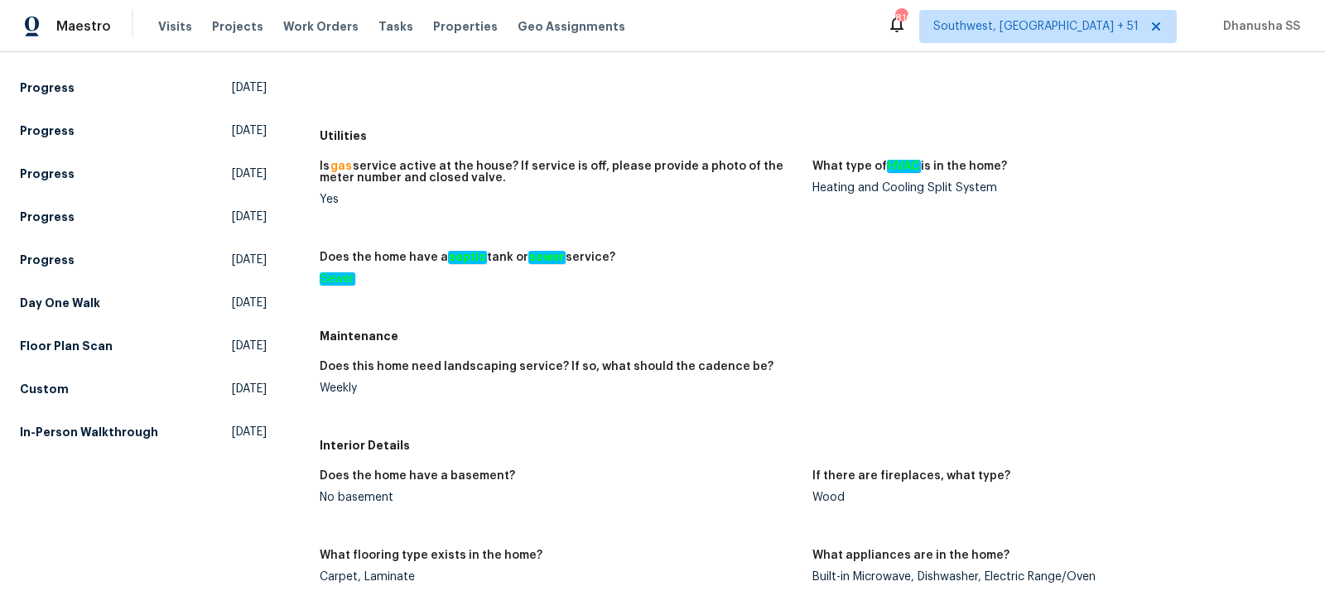
scroll to position [313, 0]
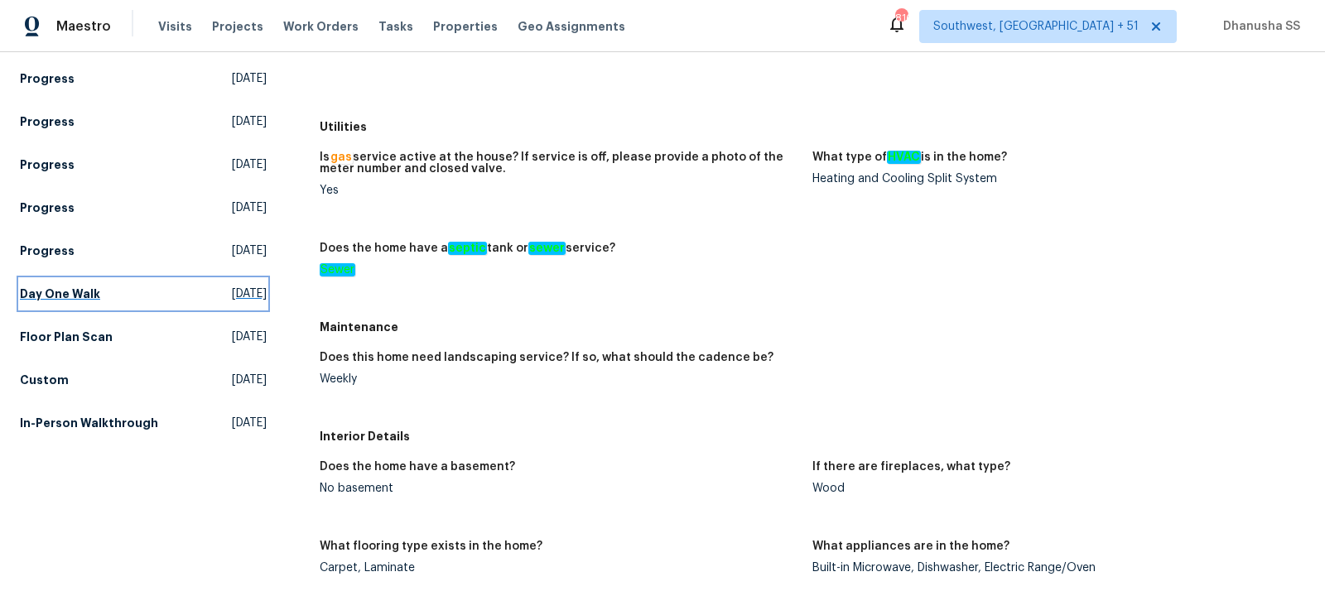
click at [232, 293] on span "Mon, Aug 04 2025" at bounding box center [249, 294] width 35 height 17
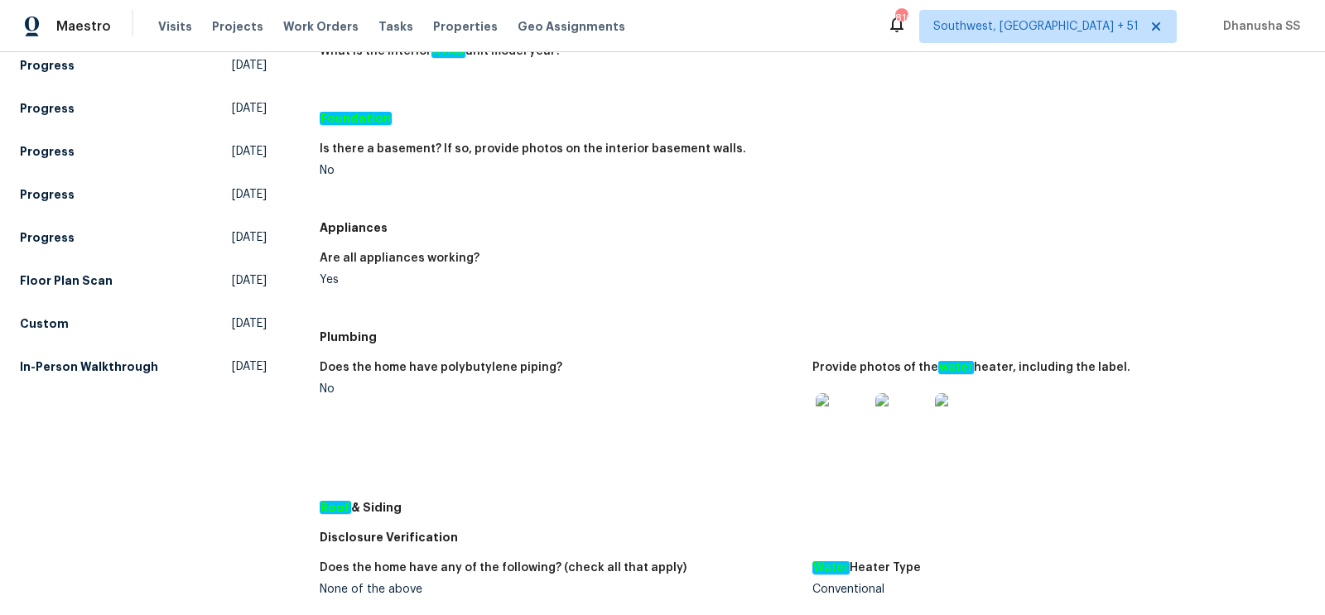
scroll to position [193, 0]
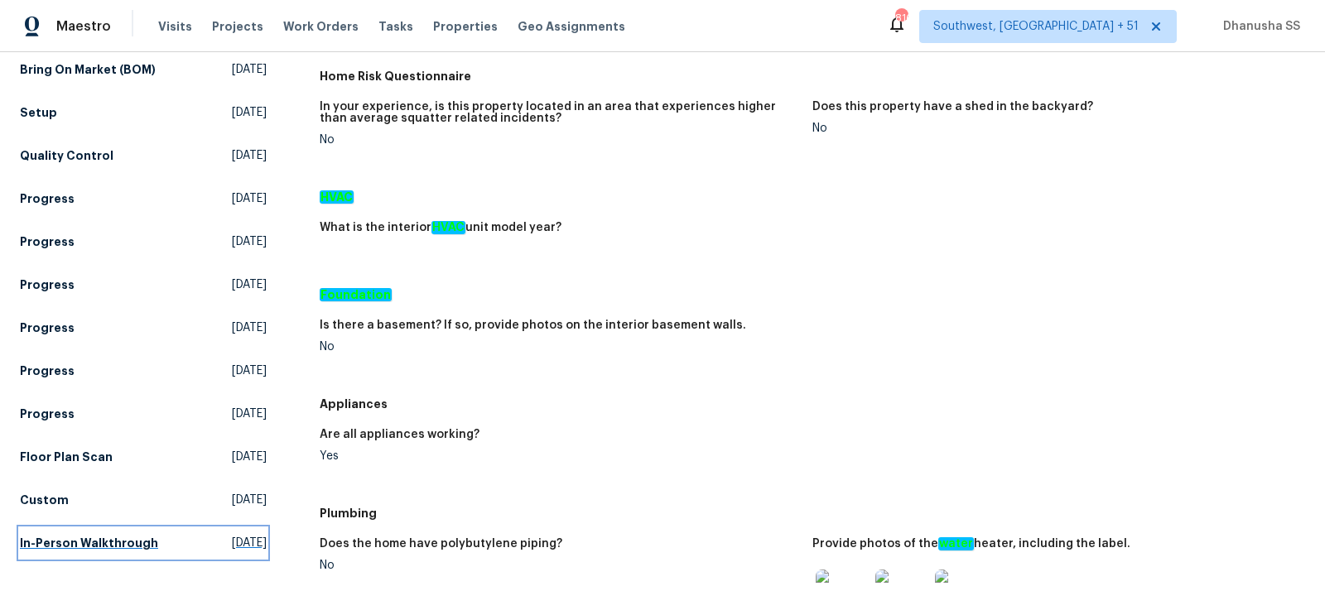
click at [232, 549] on span "Fri, Jun 27 2025" at bounding box center [249, 543] width 35 height 17
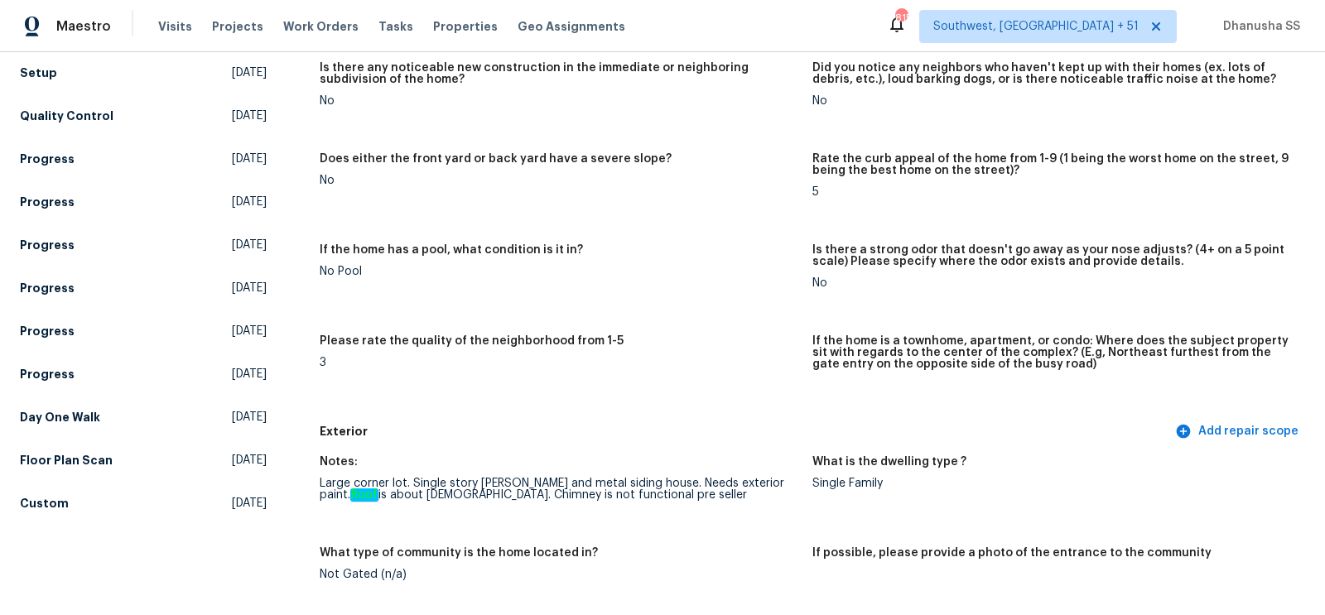
scroll to position [263, 0]
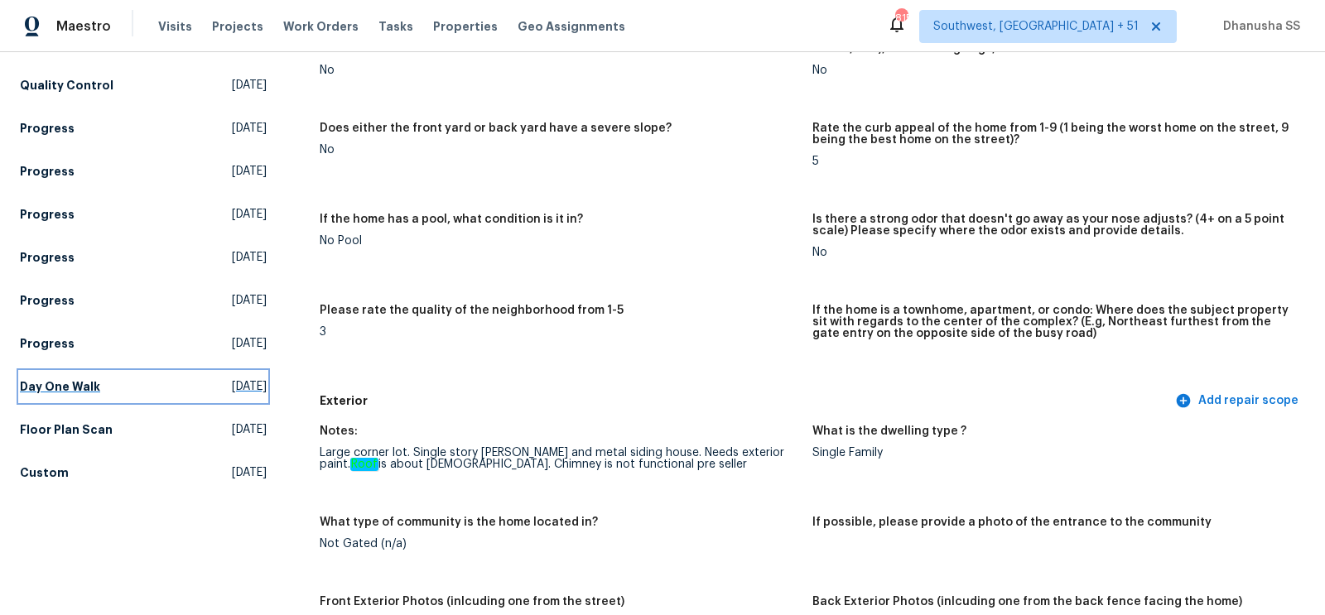
click at [238, 388] on span "Mon, Aug 04 2025" at bounding box center [249, 386] width 35 height 17
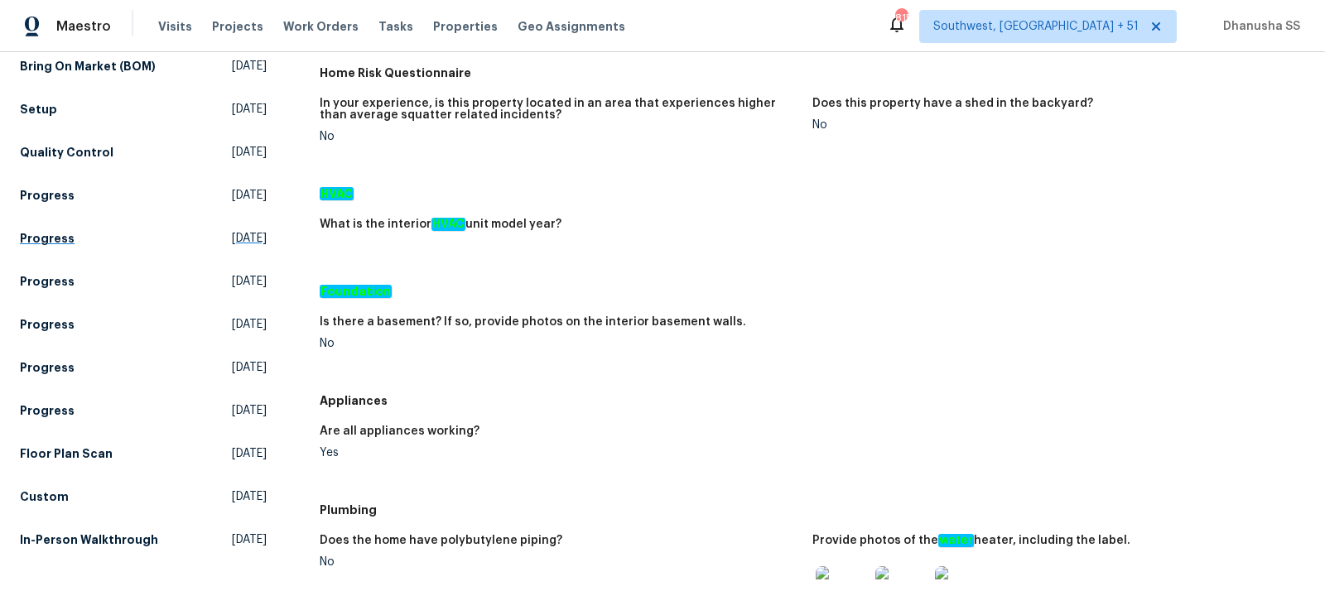
scroll to position [176, 0]
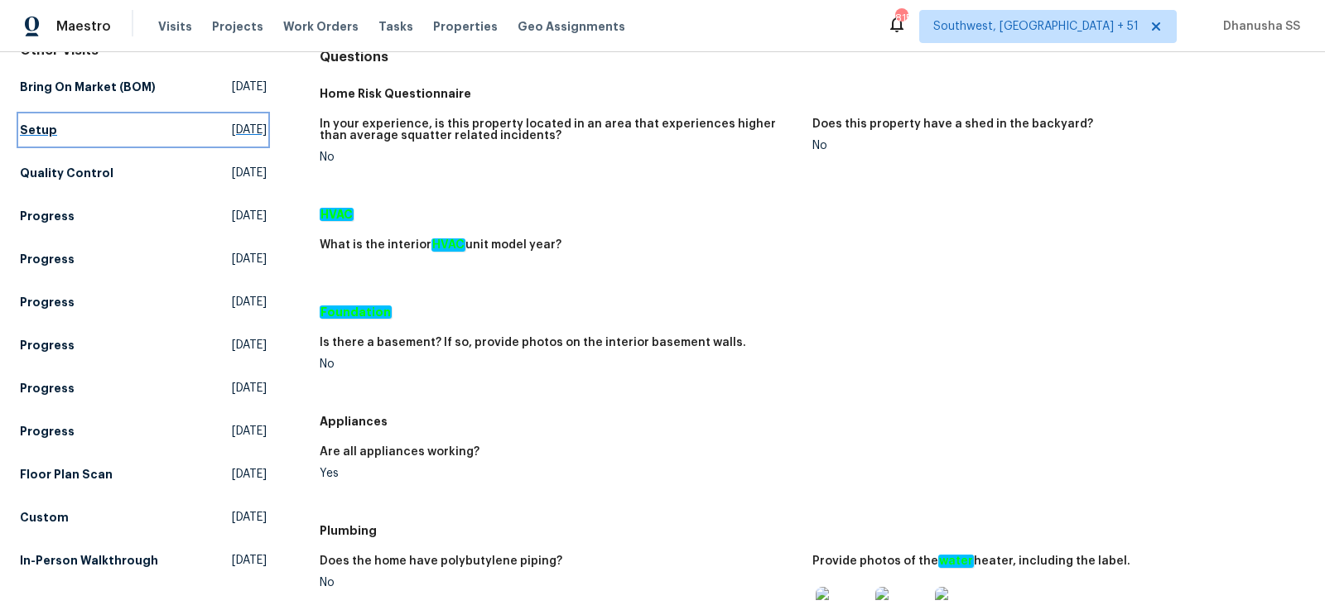
click at [232, 123] on span "Sat, Aug 23 2025" at bounding box center [249, 130] width 35 height 17
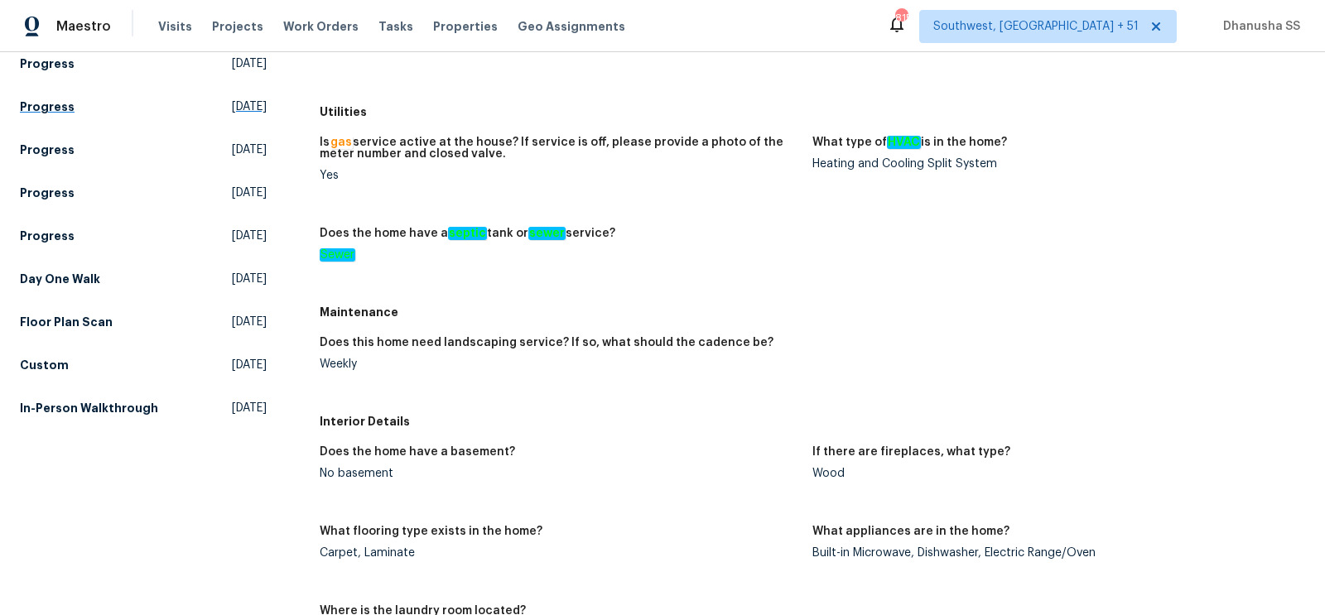
scroll to position [530, 0]
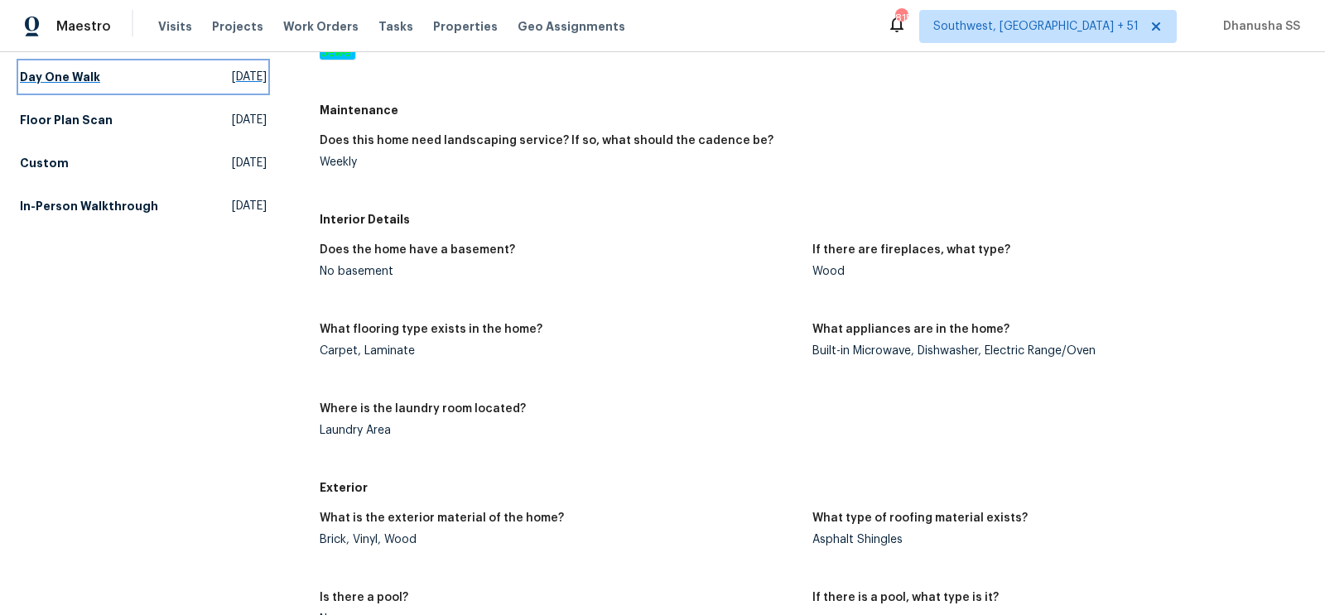
click at [239, 70] on span "Mon, Aug 04 2025" at bounding box center [249, 77] width 35 height 17
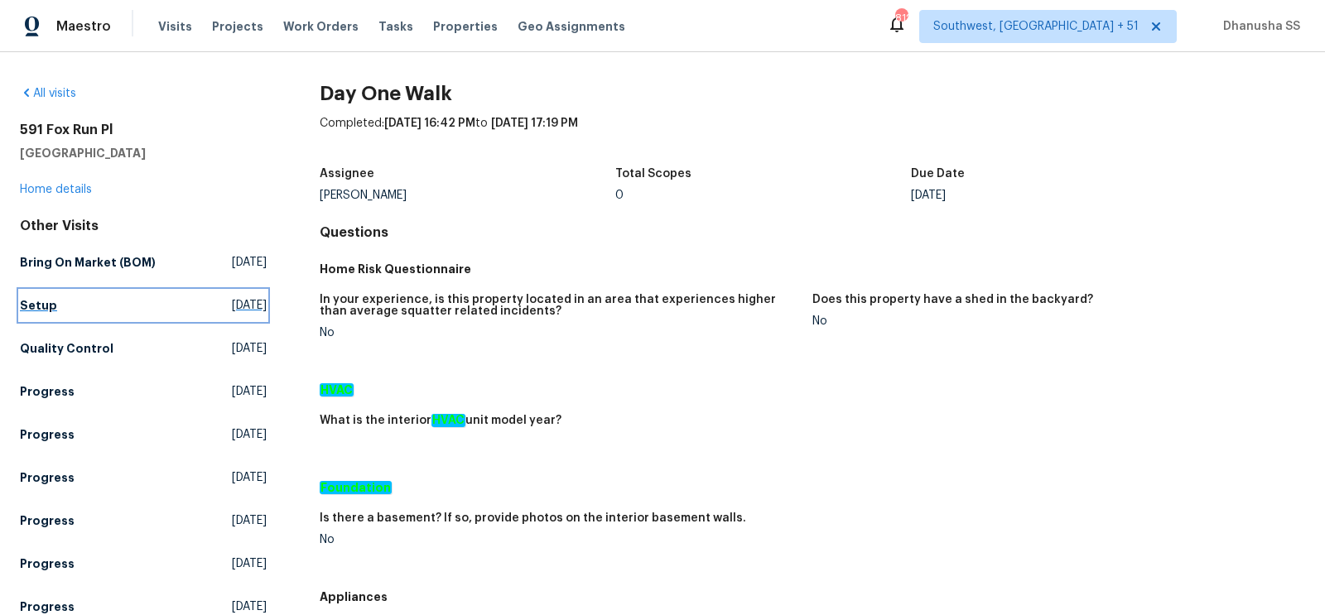
click at [232, 311] on span "Sat, Aug 23 2025" at bounding box center [249, 305] width 35 height 17
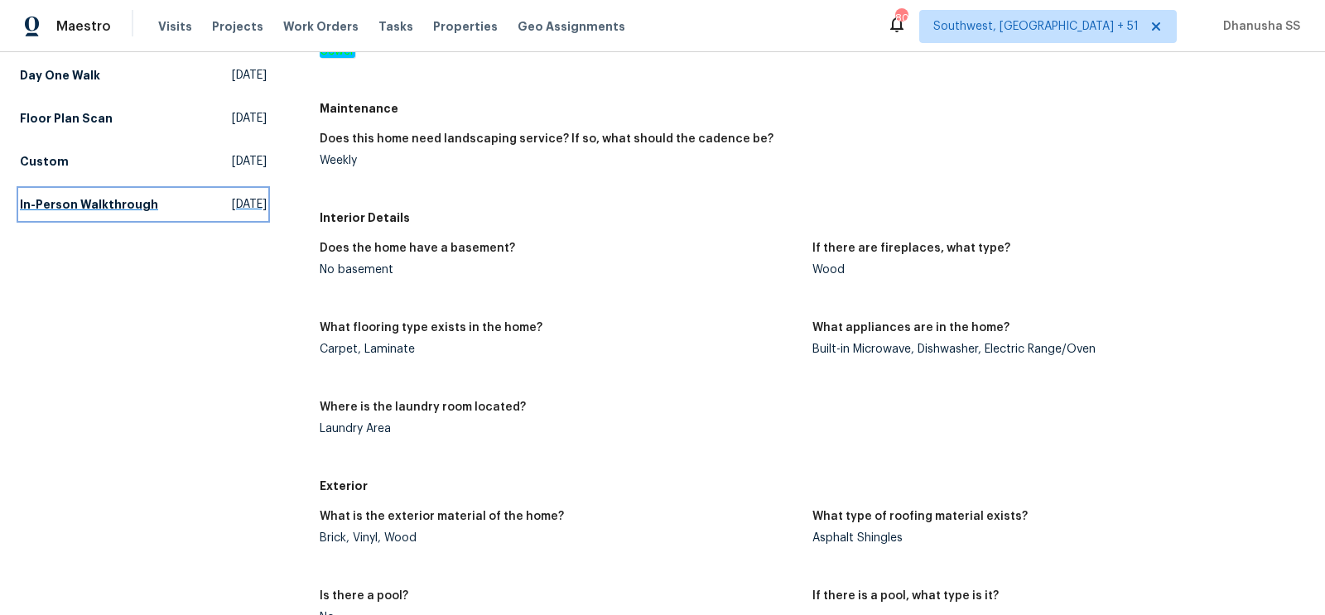
click at [232, 211] on span "Fri, Jun 27 2025" at bounding box center [249, 204] width 35 height 17
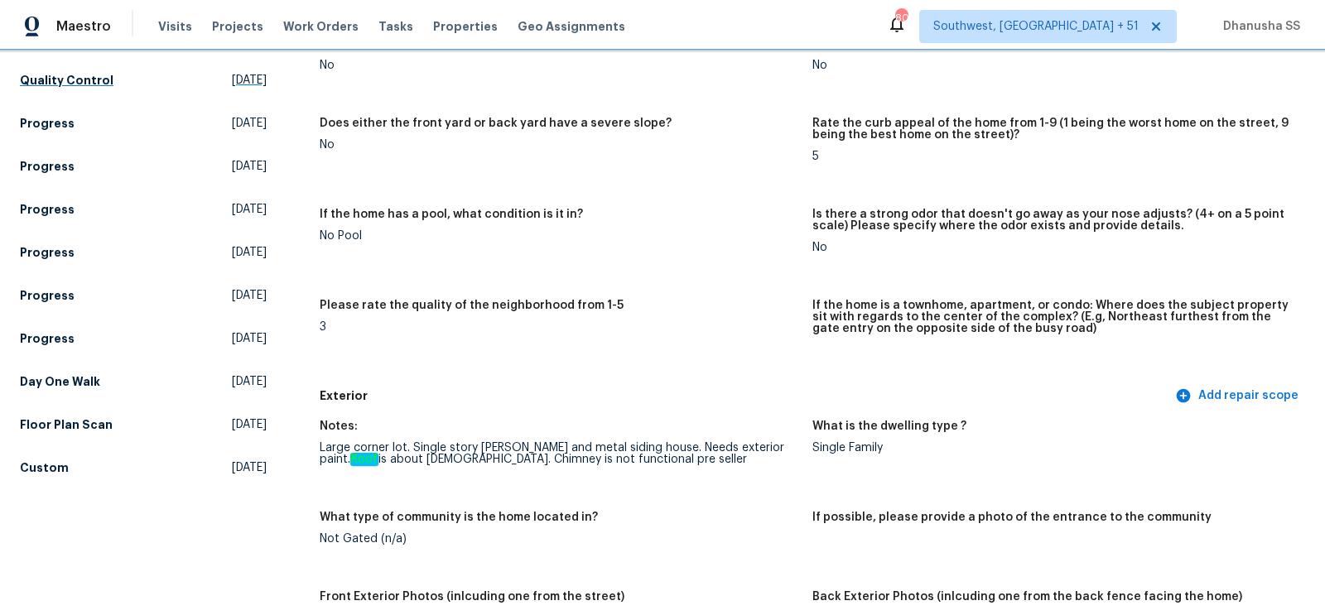
scroll to position [299, 0]
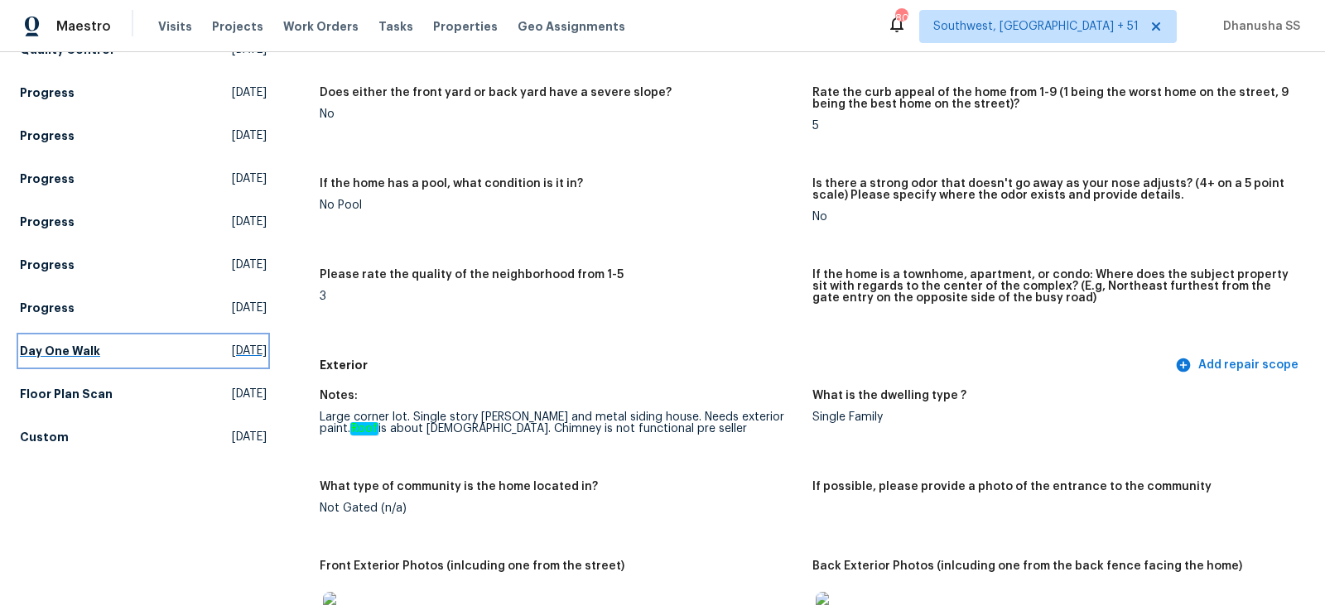
click at [232, 358] on span "Mon, Aug 04 2025" at bounding box center [249, 351] width 35 height 17
